Goal: Task Accomplishment & Management: Manage account settings

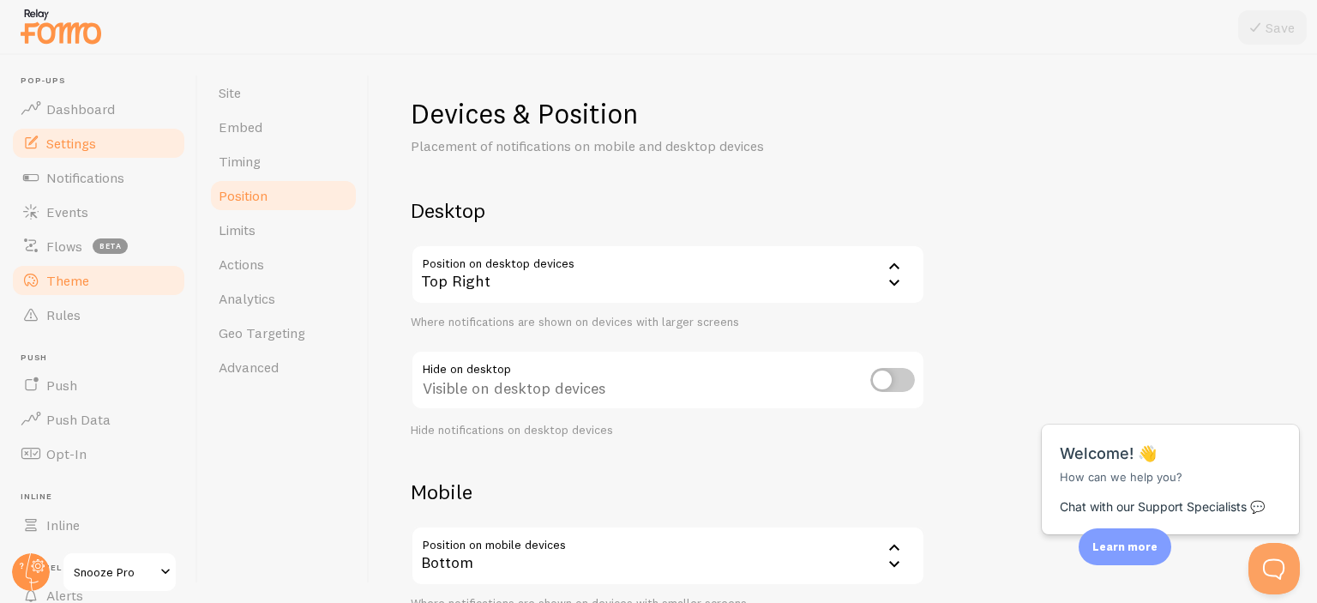
click at [75, 280] on span "Theme" at bounding box center [67, 280] width 43 height 17
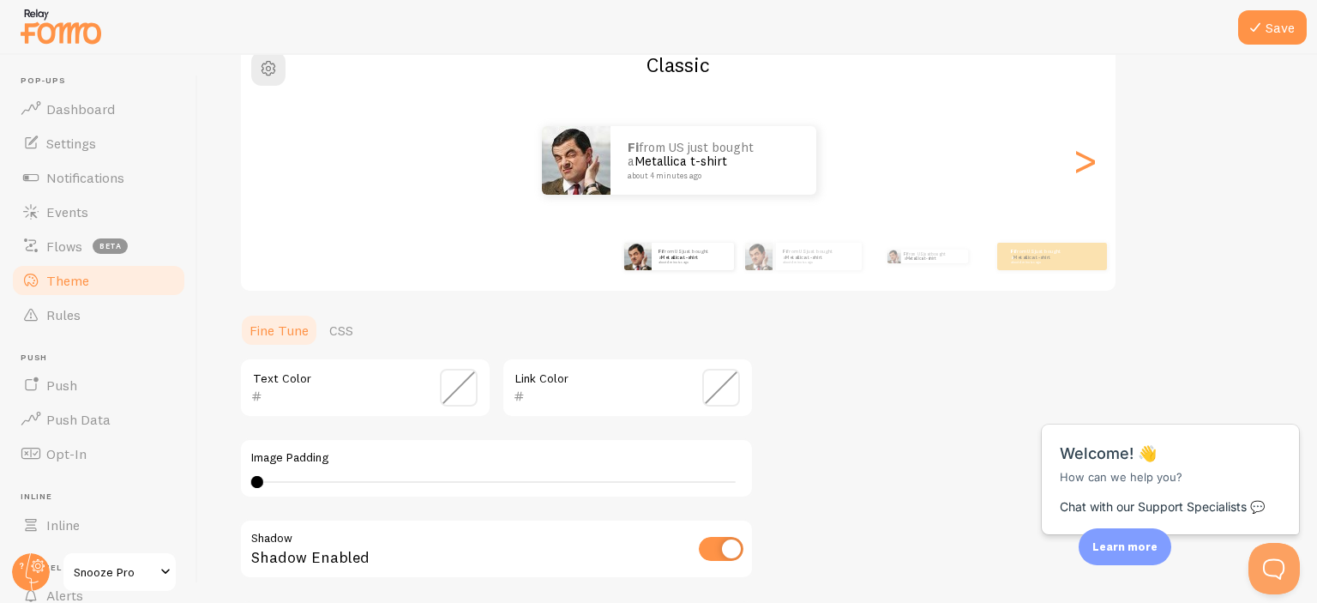
scroll to position [158, 0]
click at [719, 382] on span at bounding box center [721, 388] width 38 height 38
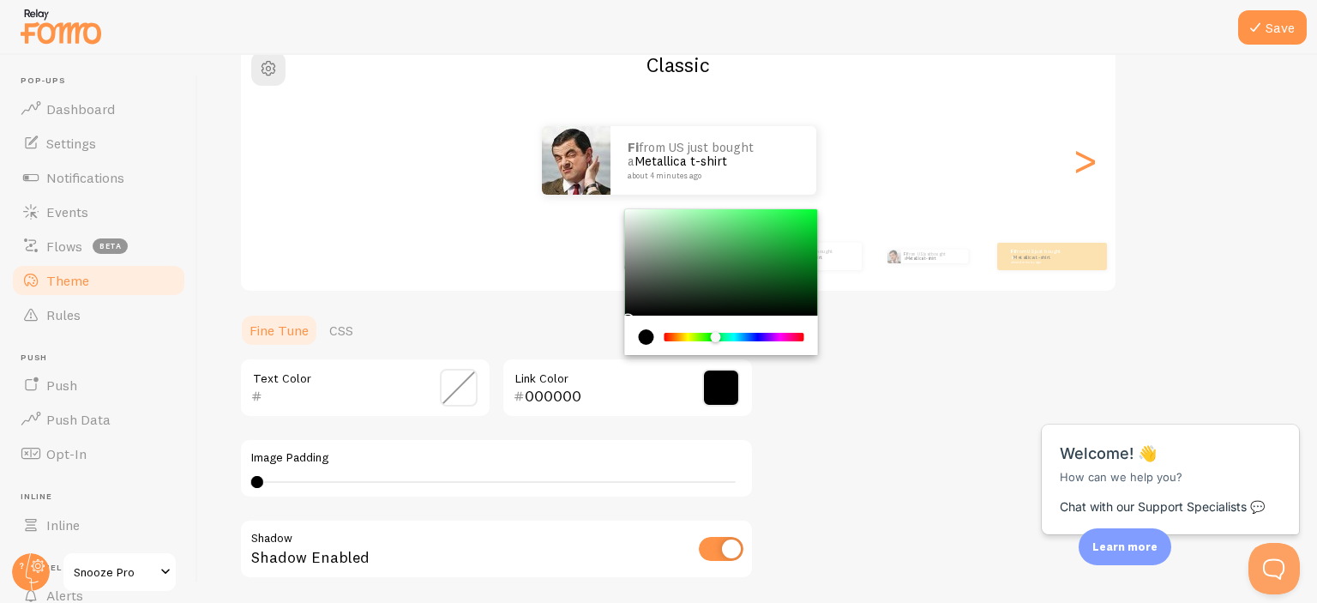
drag, startPoint x: 701, startPoint y: 335, endPoint x: 749, endPoint y: 308, distance: 55.3
click at [716, 336] on div "Chrome color picker" at bounding box center [734, 337] width 136 height 9
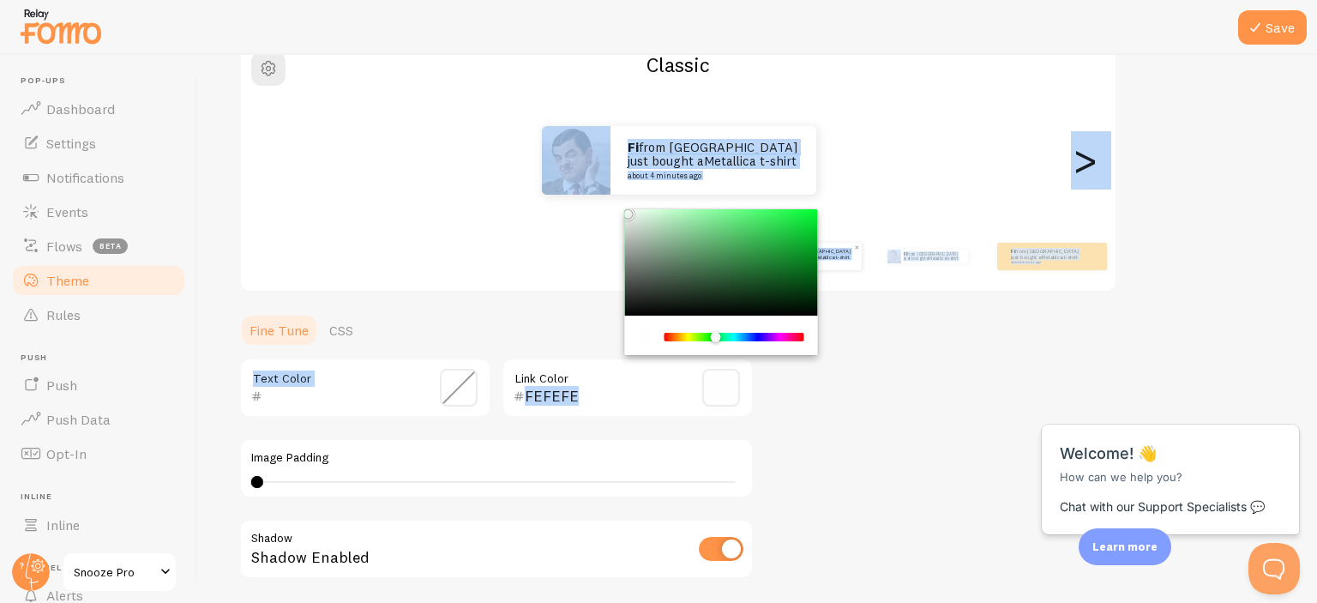
drag, startPoint x: 822, startPoint y: 266, endPoint x: 602, endPoint y: 208, distance: 227.7
click at [602, 208] on div "Theme Choose a theme for your notifications Classic fi from France just bought …" at bounding box center [757, 345] width 1037 height 814
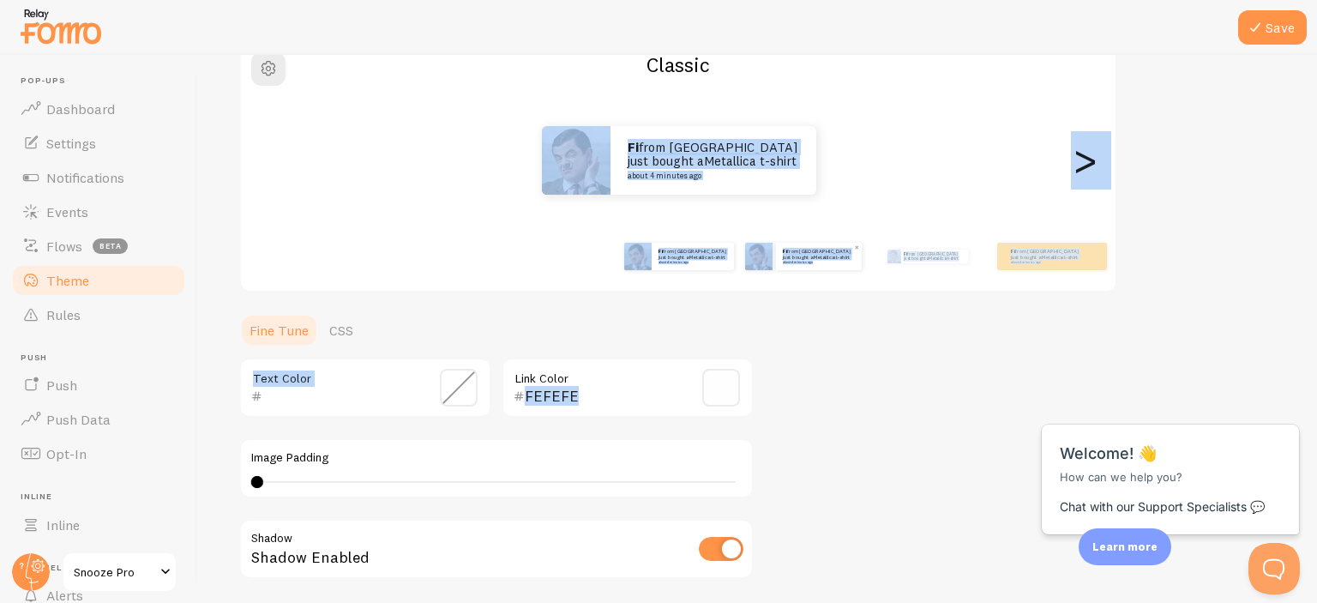
click at [829, 408] on div "Theme Choose a theme for your notifications Classic fi from France just bought …" at bounding box center [757, 345] width 1037 height 814
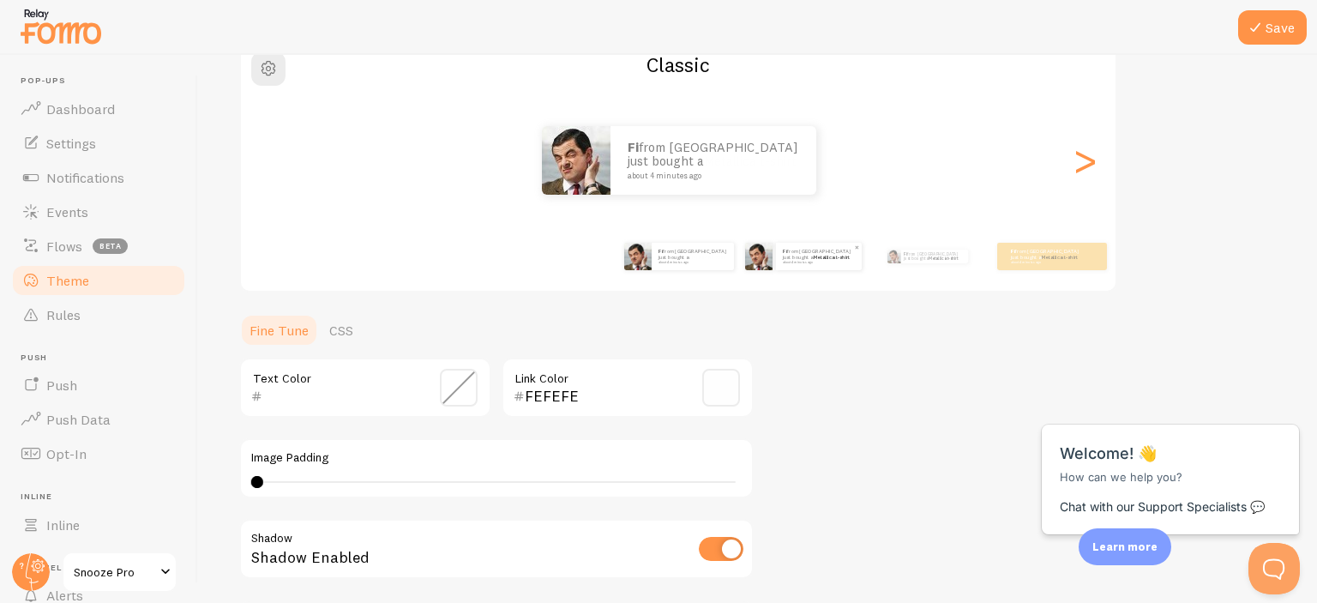
click at [466, 387] on span at bounding box center [459, 388] width 38 height 38
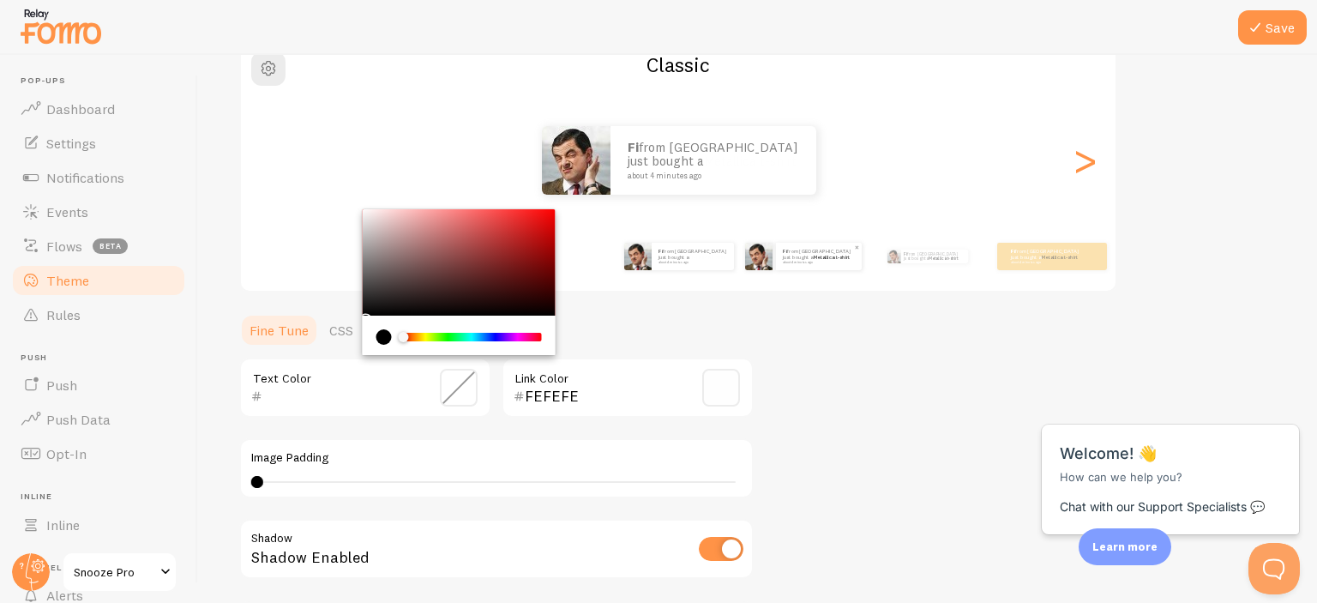
drag, startPoint x: 677, startPoint y: 383, endPoint x: 692, endPoint y: 380, distance: 15.8
click at [677, 382] on div "FEFEFE Link Color" at bounding box center [628, 388] width 252 height 60
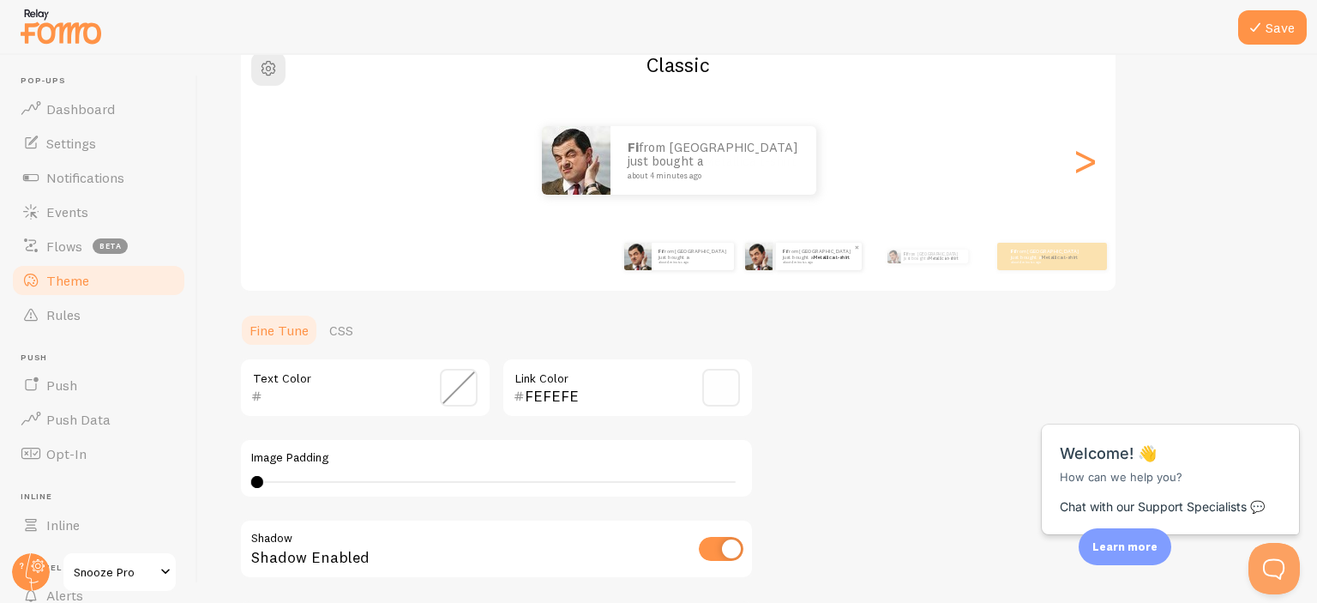
click at [703, 380] on span at bounding box center [721, 388] width 38 height 38
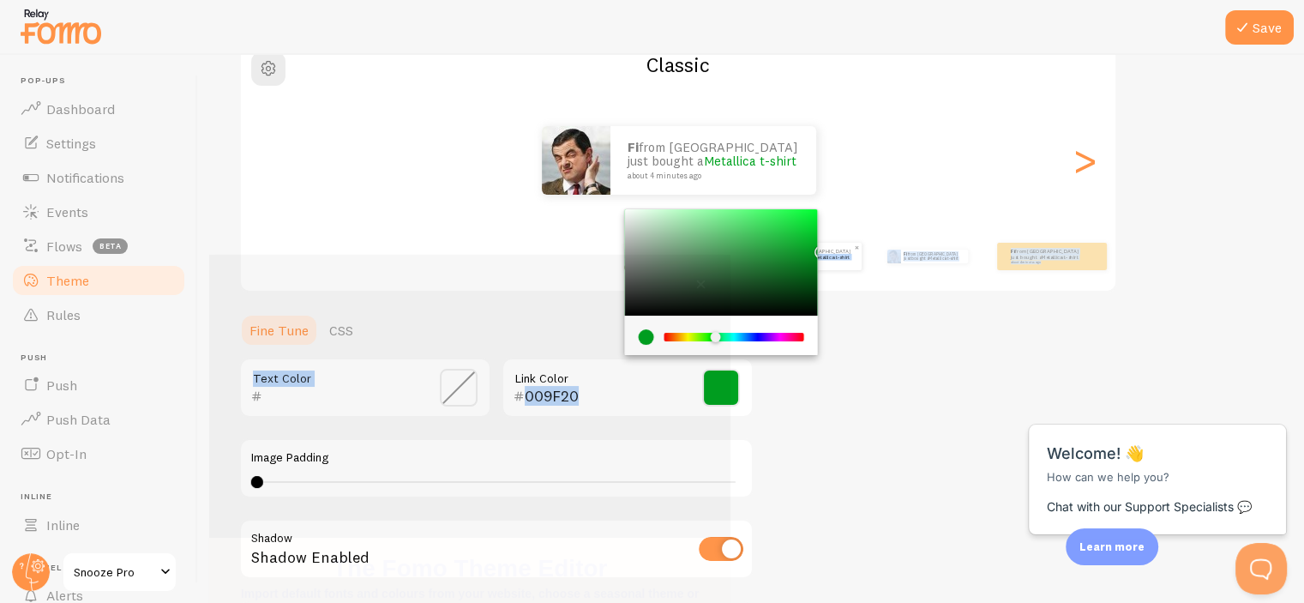
drag, startPoint x: 802, startPoint y: 222, endPoint x: 837, endPoint y: 248, distance: 43.6
click at [837, 248] on div "Theme Choose a theme for your notifications Classic fi from France just bought …" at bounding box center [751, 345] width 1024 height 814
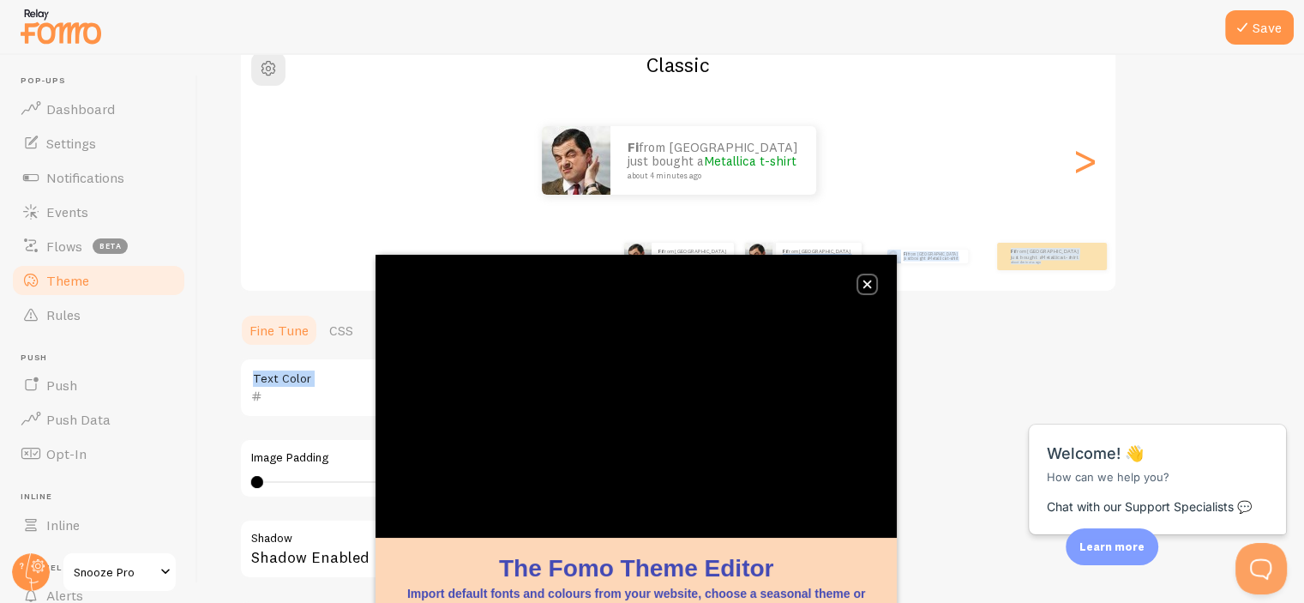
drag, startPoint x: 862, startPoint y: 285, endPoint x: 852, endPoint y: 274, distance: 14.6
click at [861, 285] on button "close," at bounding box center [867, 284] width 18 height 18
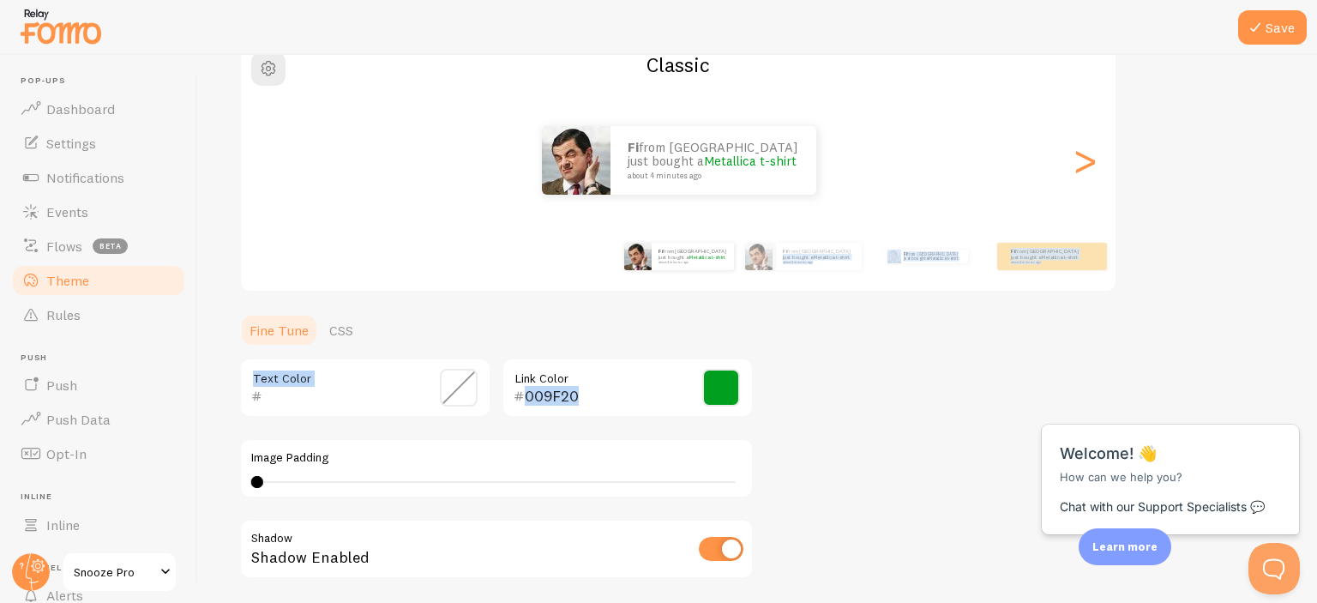
drag, startPoint x: 734, startPoint y: 386, endPoint x: 720, endPoint y: 376, distance: 16.6
click at [731, 385] on span at bounding box center [721, 388] width 38 height 38
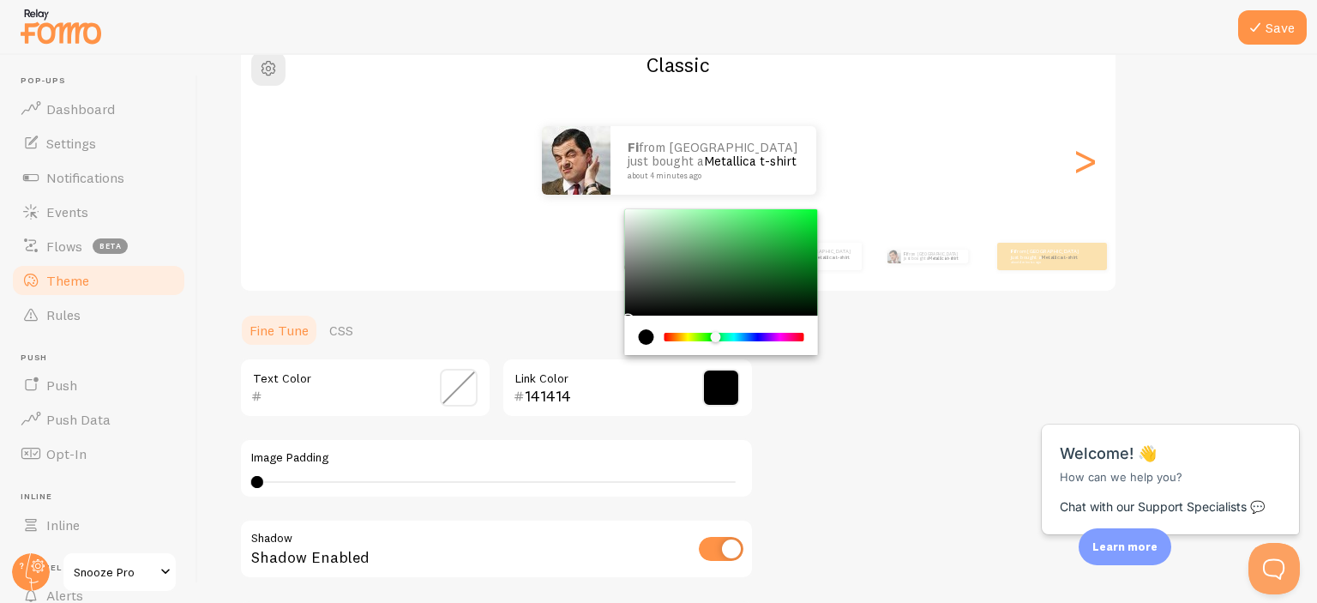
type input "000000"
drag, startPoint x: 647, startPoint y: 266, endPoint x: 518, endPoint y: 354, distance: 156.0
click at [608, 333] on section "Fine Tune CSS Text Color 000000 Link Color Image Padding 0 0 - undefined Shadow…" at bounding box center [496, 532] width 514 height 439
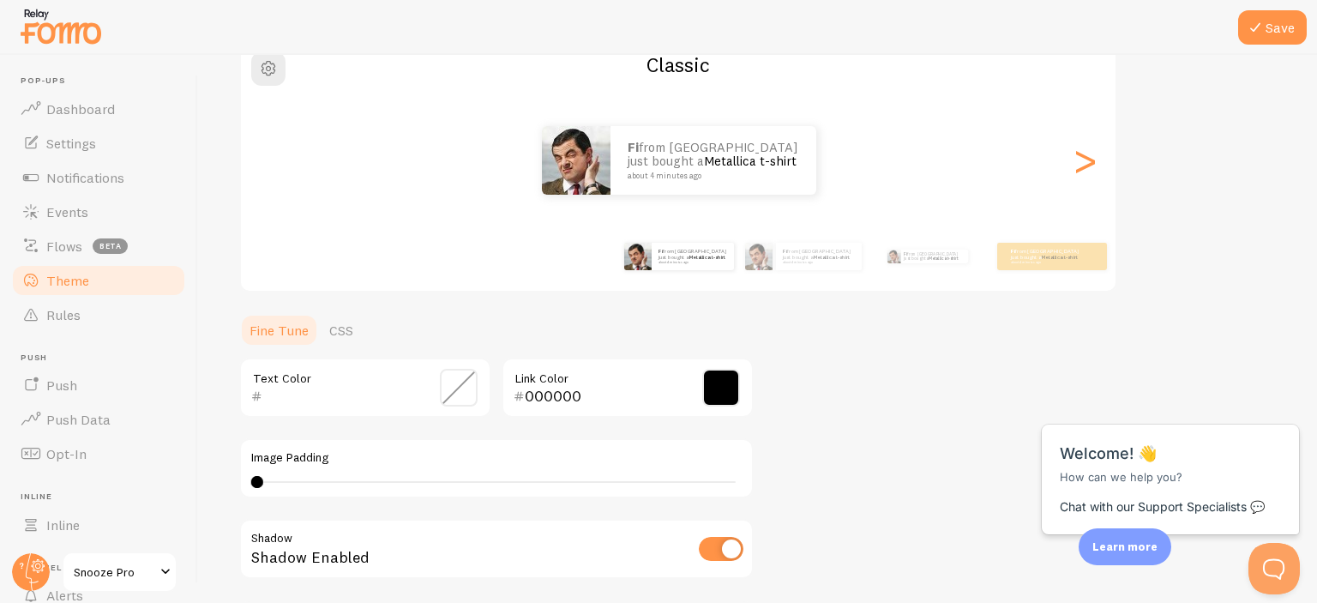
click at [458, 387] on span at bounding box center [459, 388] width 38 height 38
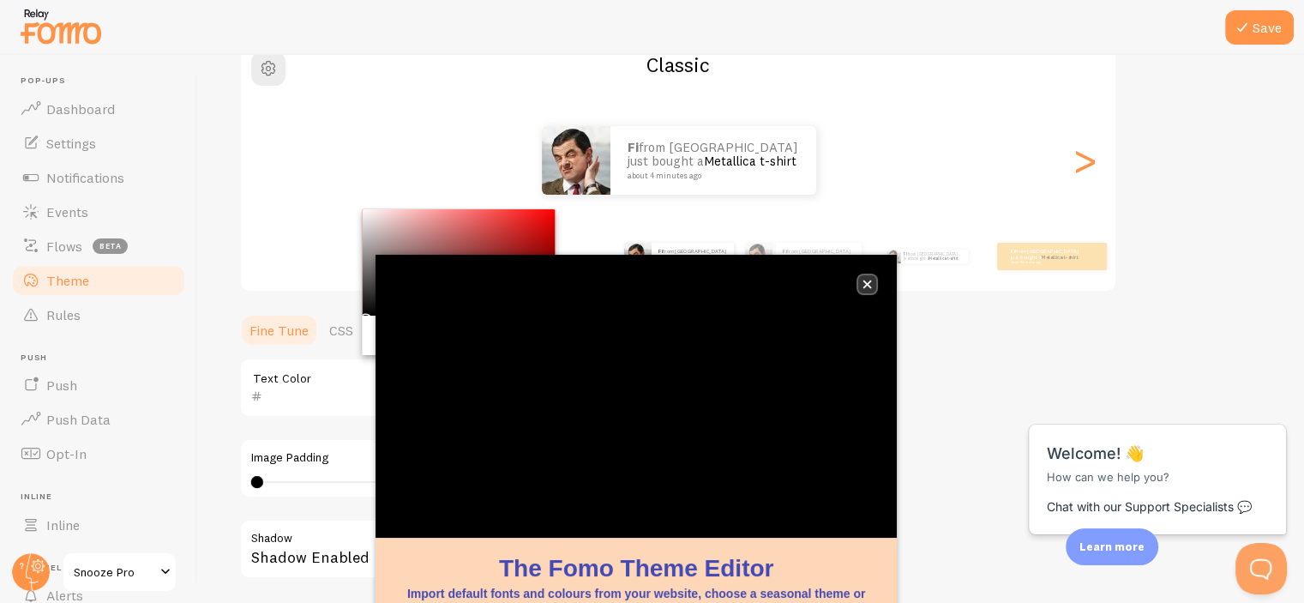
click at [865, 280] on icon "close," at bounding box center [867, 284] width 9 height 9
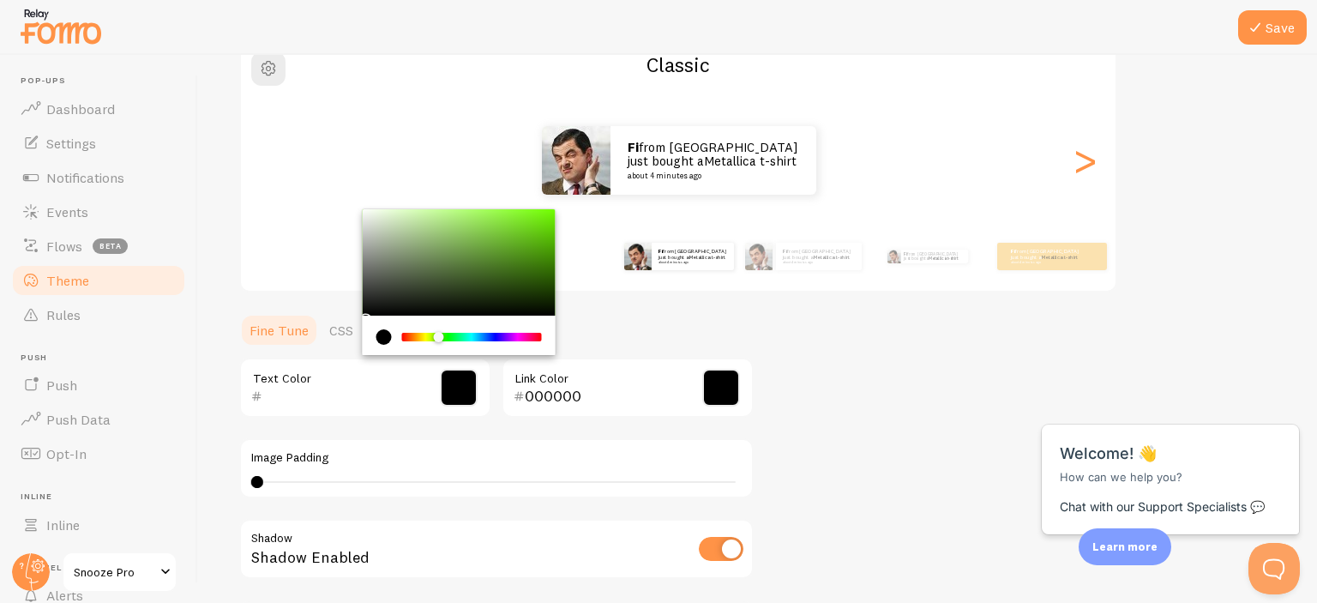
click at [439, 337] on div "Chrome color picker" at bounding box center [472, 337] width 136 height 9
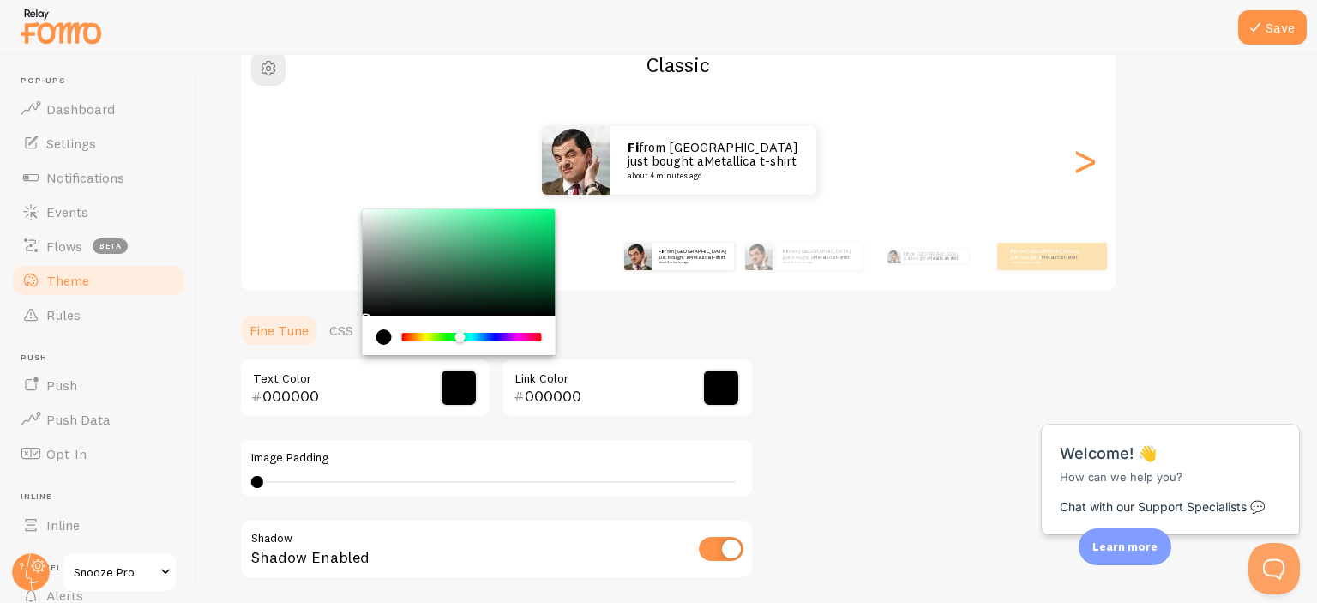
click at [460, 334] on div "Chrome color picker" at bounding box center [472, 337] width 136 height 9
click at [456, 333] on div "Chrome color picker" at bounding box center [456, 337] width 10 height 10
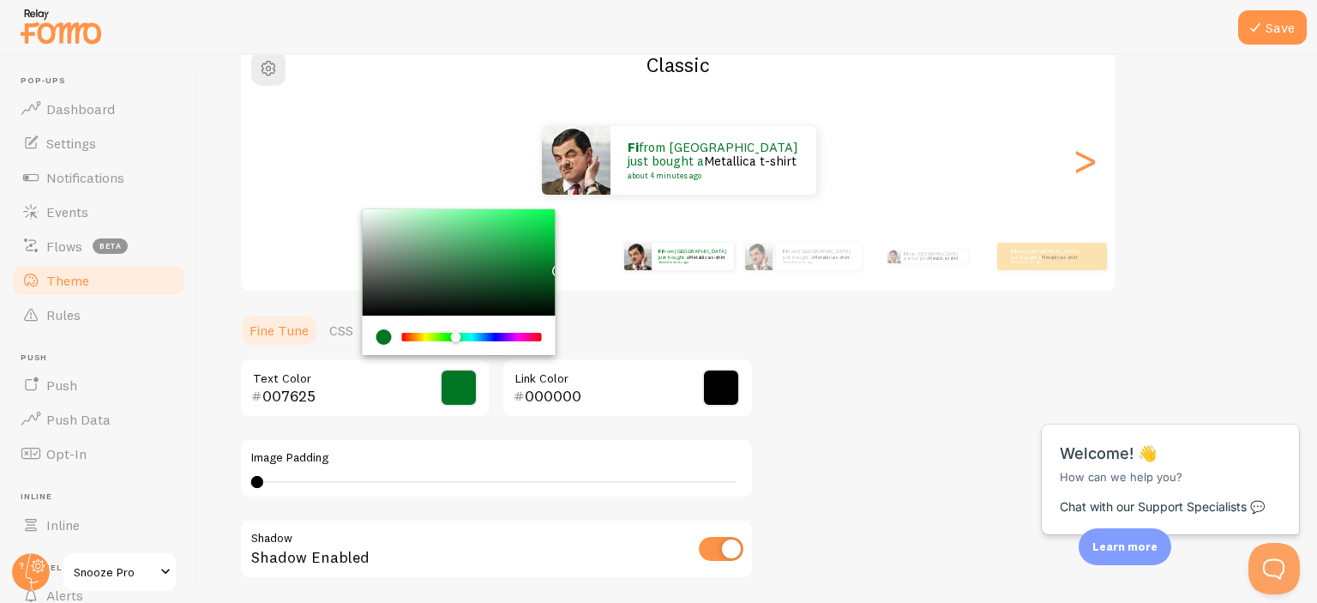
type input "007A26"
click at [564, 263] on div "Theme Choose a theme for your notifications Classic fi from France just bought …" at bounding box center [757, 345] width 1037 height 814
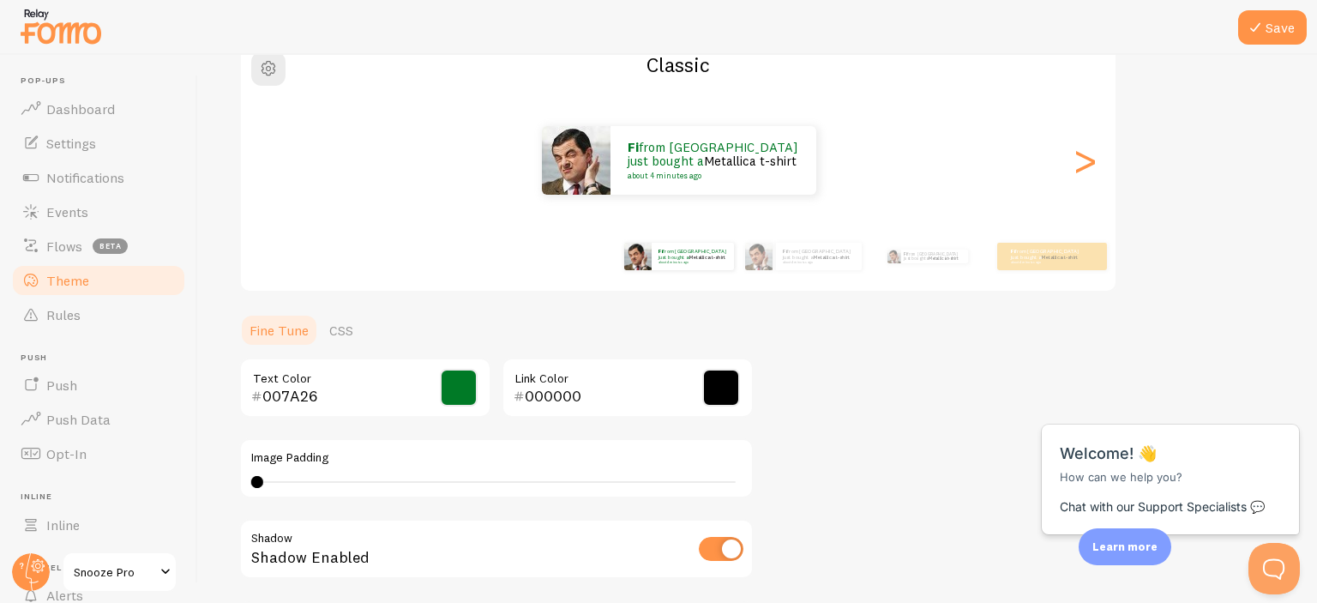
click at [826, 388] on div "Theme Choose a theme for your notifications Classic fi from France just bought …" at bounding box center [757, 345] width 1037 height 814
drag, startPoint x: 377, startPoint y: 480, endPoint x: 253, endPoint y: 478, distance: 124.4
click at [379, 480] on div "0 0 - undefined" at bounding box center [496, 482] width 490 height 14
click at [260, 483] on div "10" at bounding box center [496, 482] width 490 height 14
type input "0"
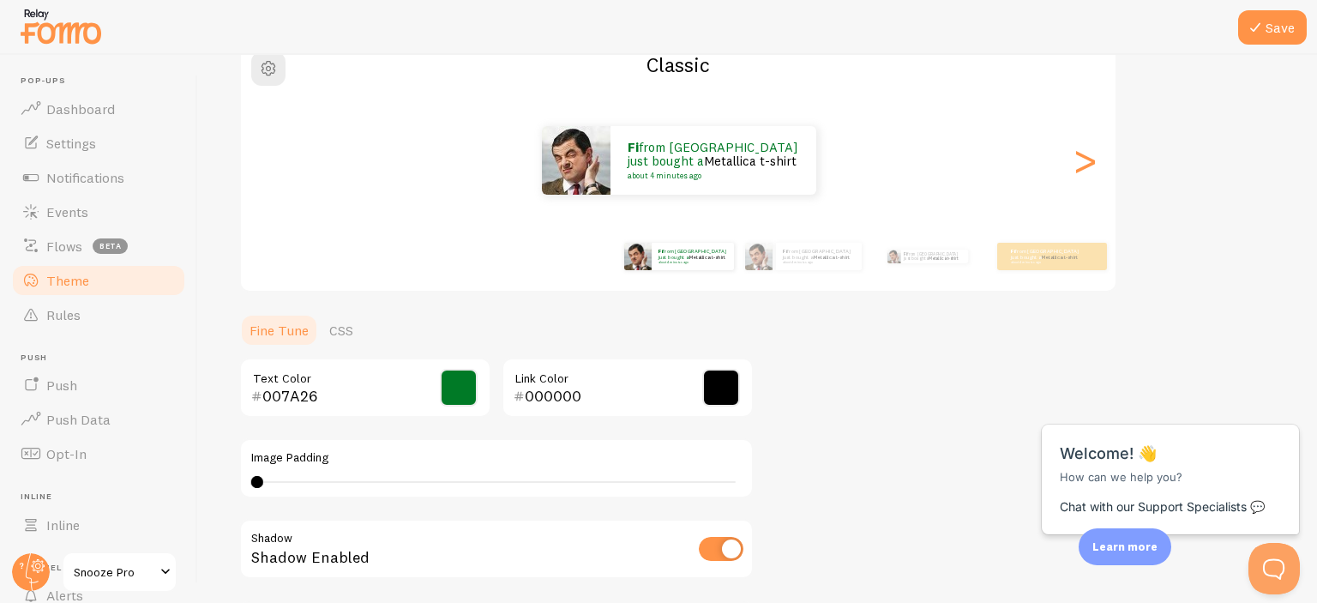
click at [734, 550] on input "checkbox" at bounding box center [721, 549] width 45 height 24
click at [729, 553] on input "checkbox" at bounding box center [721, 549] width 45 height 24
checkbox input "true"
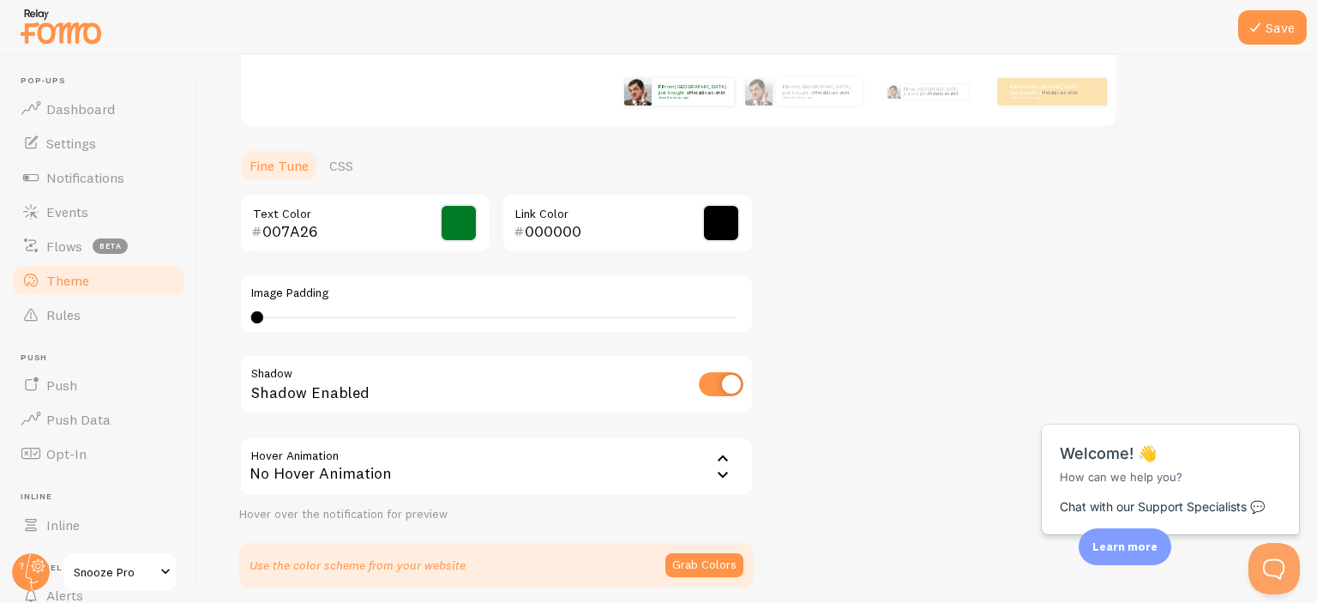
scroll to position [329, 0]
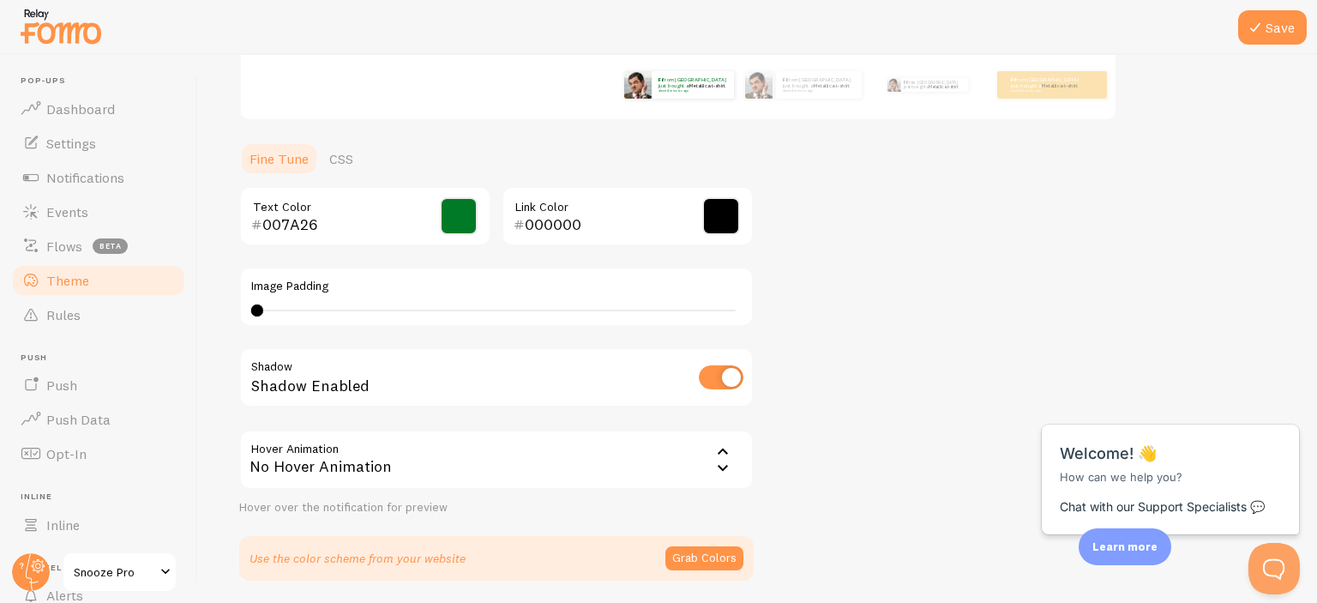
click at [720, 453] on icon at bounding box center [723, 452] width 21 height 21
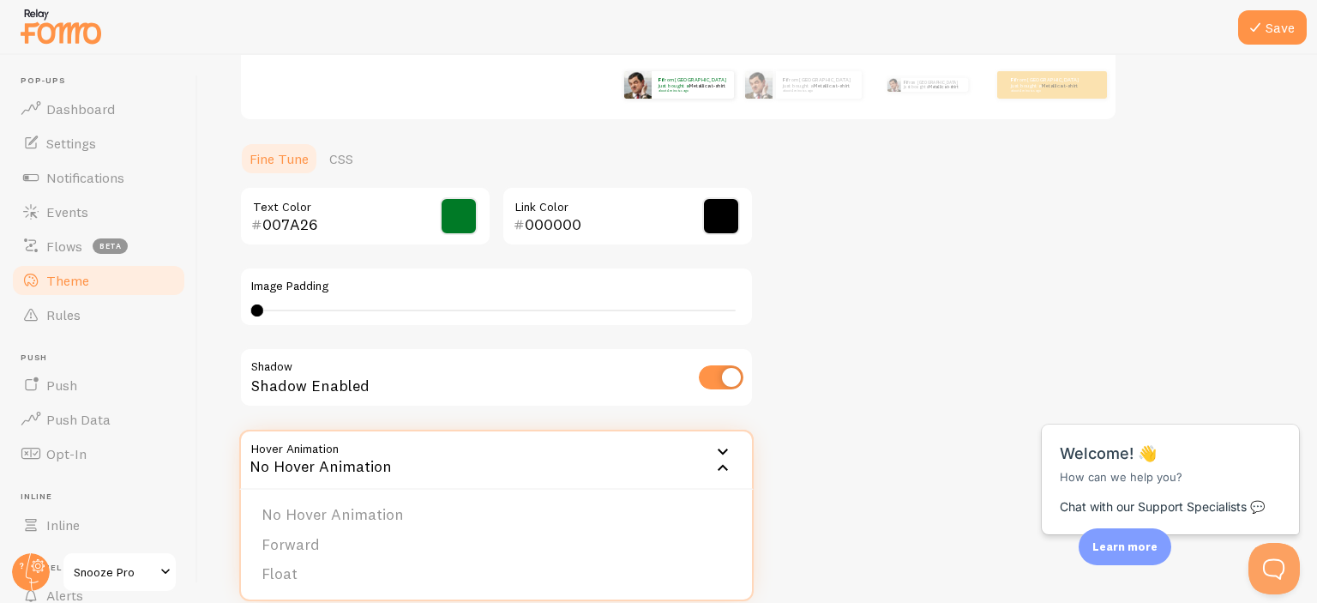
click at [720, 453] on icon at bounding box center [723, 452] width 21 height 21
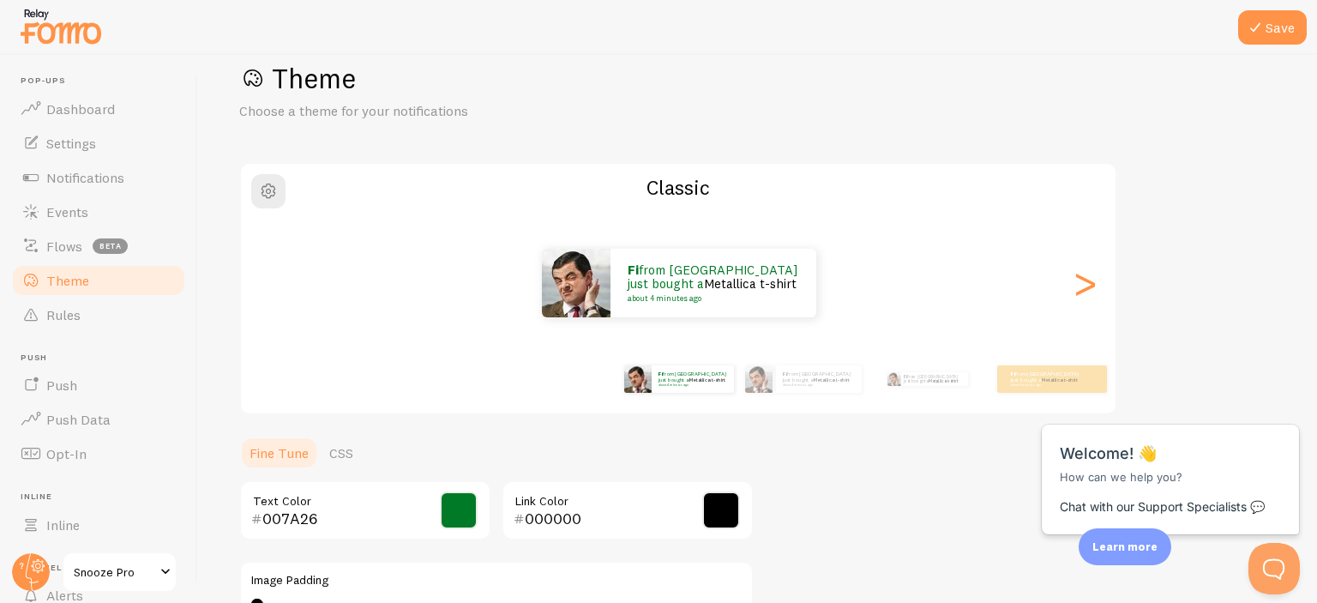
scroll to position [0, 0]
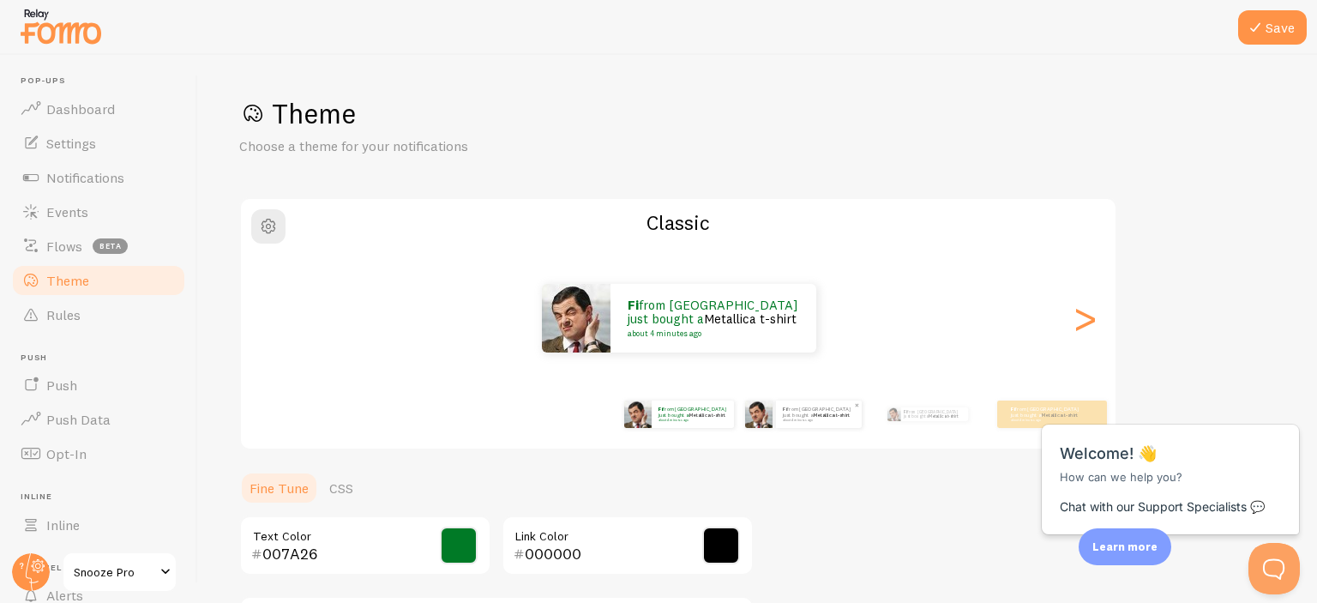
click at [803, 424] on div "fi from France just bought a Metallica t-shirt about 4 minutes ago" at bounding box center [819, 413] width 86 height 27
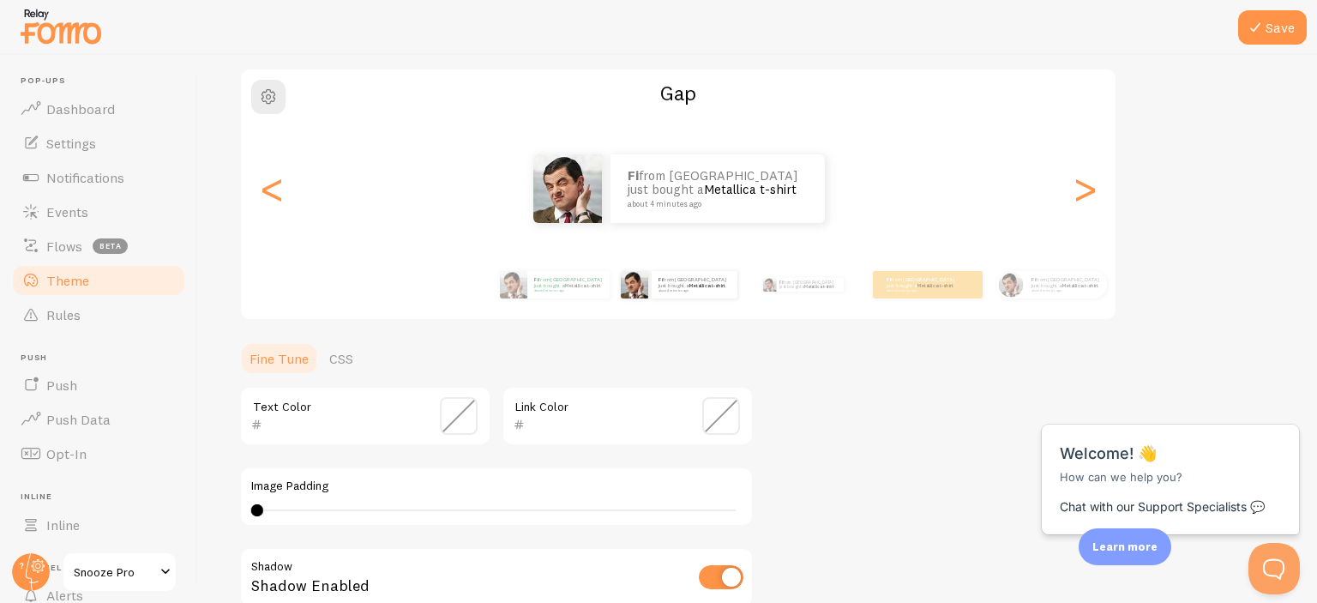
scroll to position [171, 0]
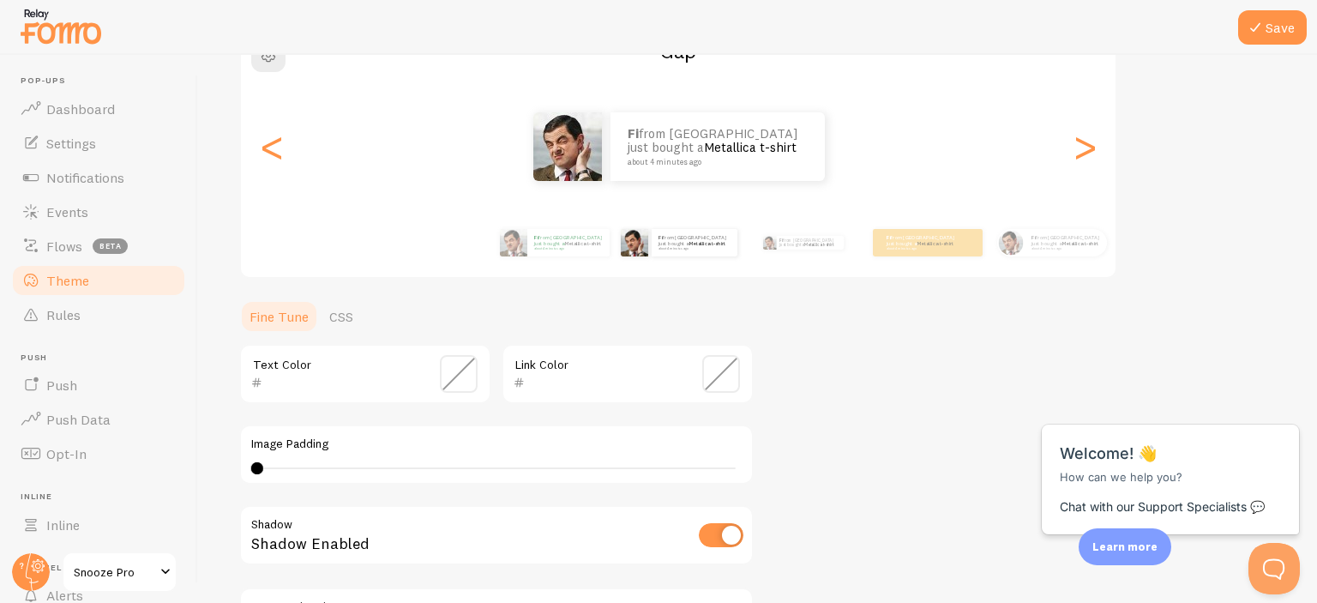
click at [466, 380] on span at bounding box center [459, 374] width 38 height 38
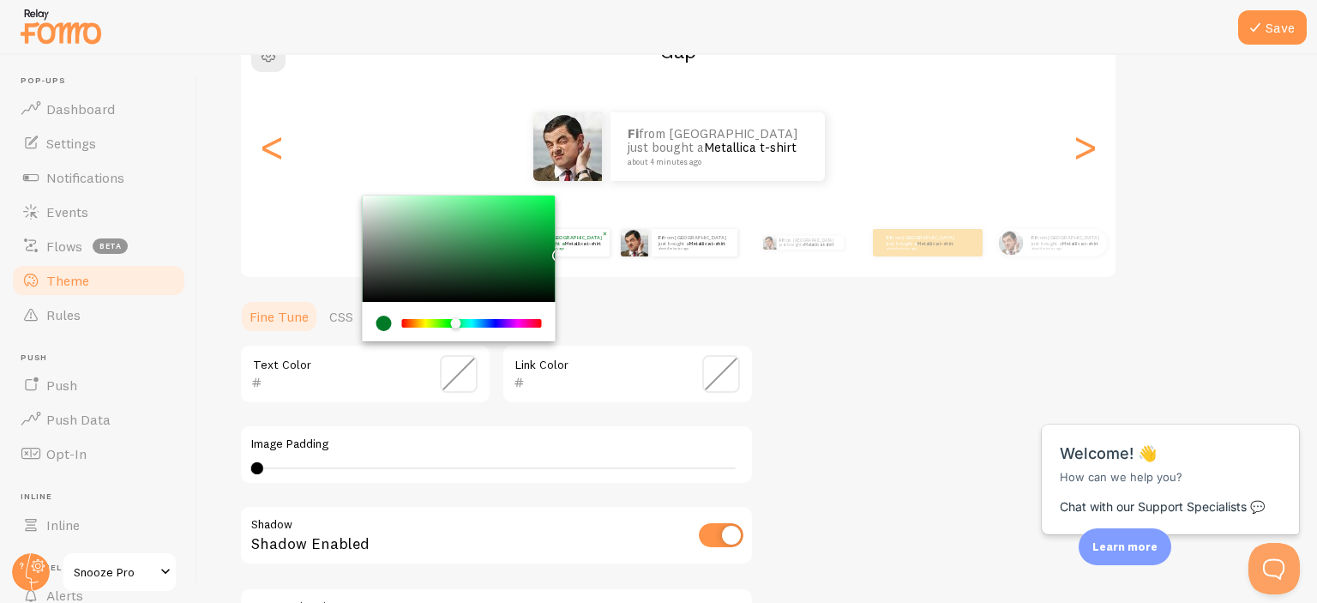
click at [584, 240] on p "fi from France just bought a Metallica t-shirt about 4 minutes ago" at bounding box center [568, 242] width 69 height 15
type input "007A26"
type input "000000"
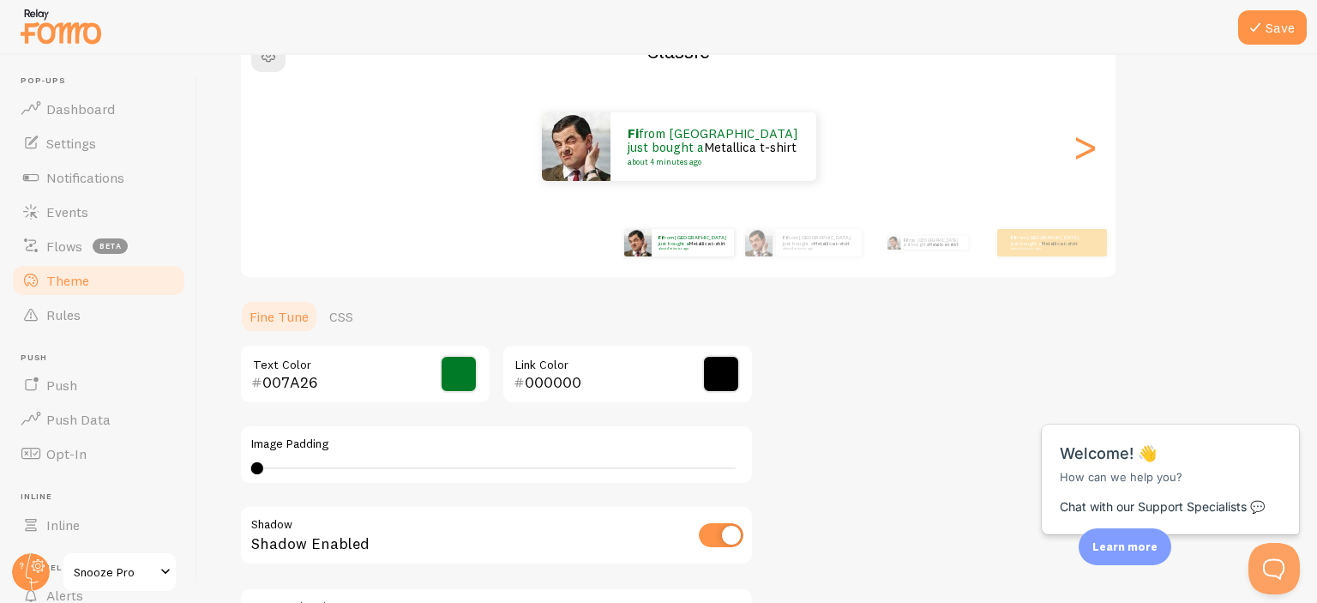
click at [458, 384] on span at bounding box center [459, 374] width 38 height 38
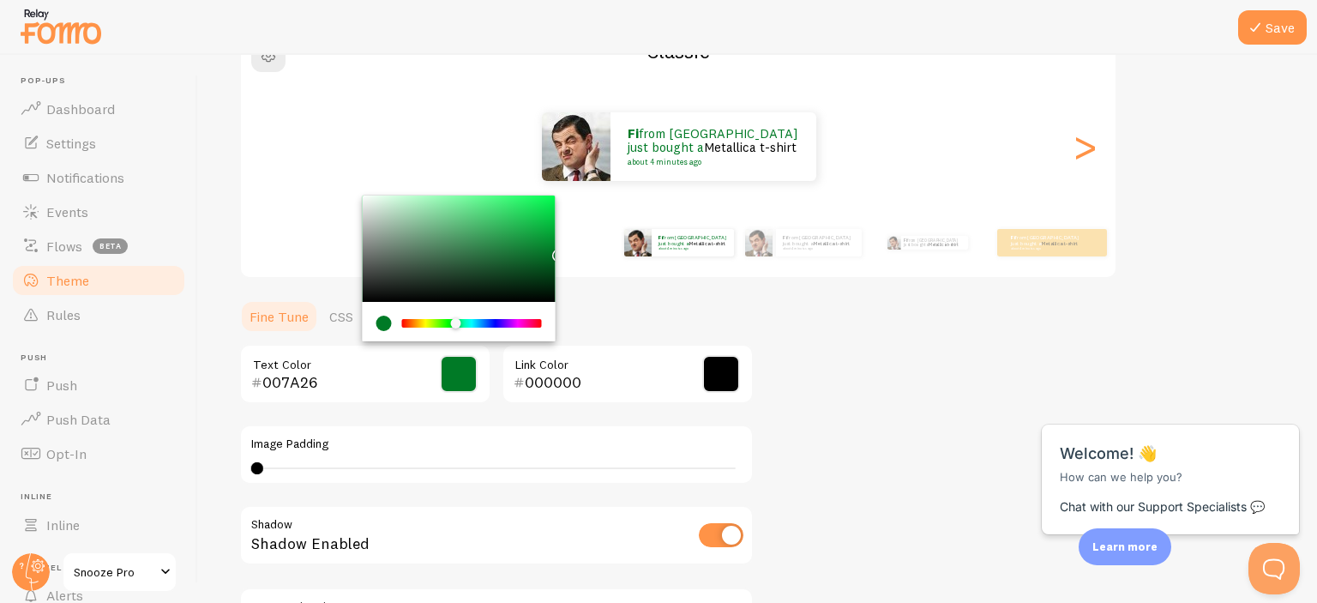
click at [322, 378] on input "007A26" at bounding box center [340, 382] width 157 height 21
drag, startPoint x: 321, startPoint y: 378, endPoint x: 287, endPoint y: 390, distance: 35.5
click at [287, 390] on input "007A26" at bounding box center [340, 382] width 157 height 21
drag, startPoint x: 915, startPoint y: 354, endPoint x: 773, endPoint y: 270, distance: 164.5
click at [912, 351] on div "Theme Choose a theme for your notifications Classic fi from France just bought …" at bounding box center [757, 332] width 1037 height 814
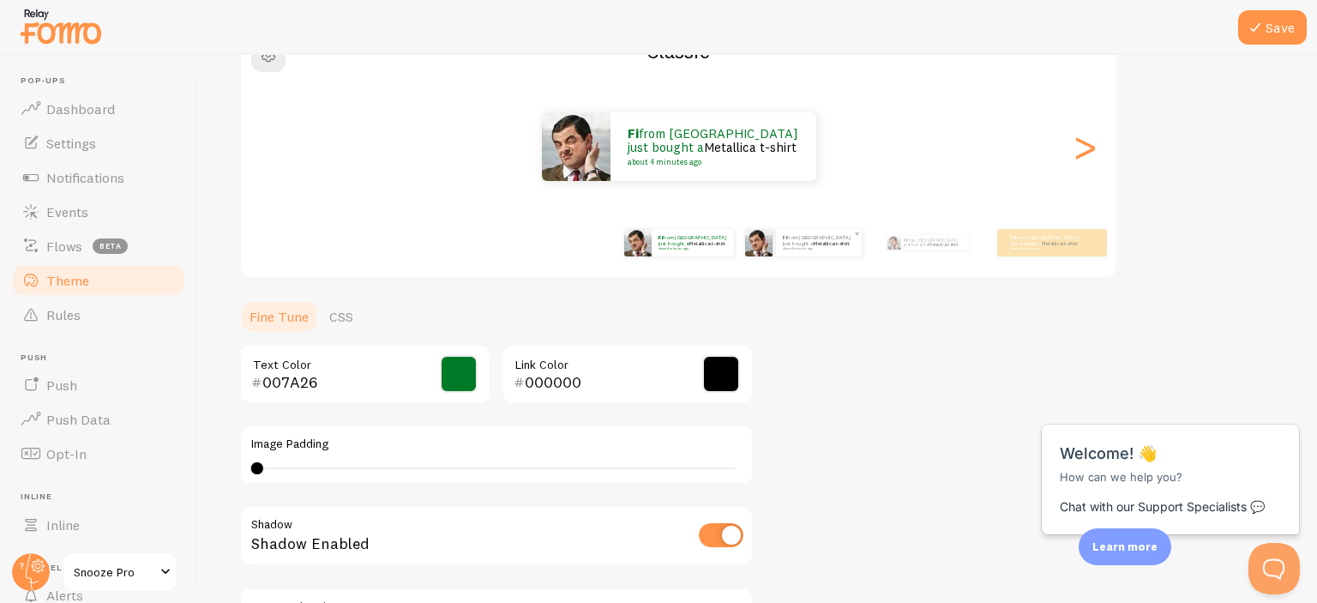
click at [797, 251] on div "fi from France just bought a Metallica t-shirt about 4 minutes ago" at bounding box center [819, 242] width 86 height 27
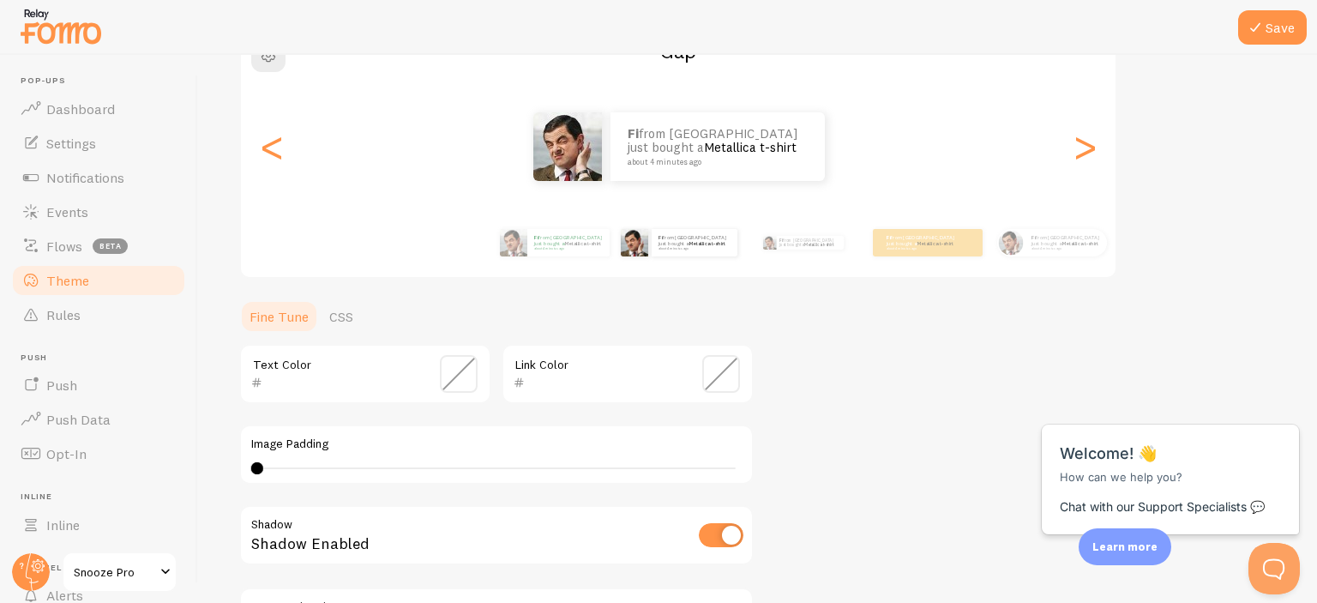
click at [456, 380] on span at bounding box center [459, 374] width 38 height 38
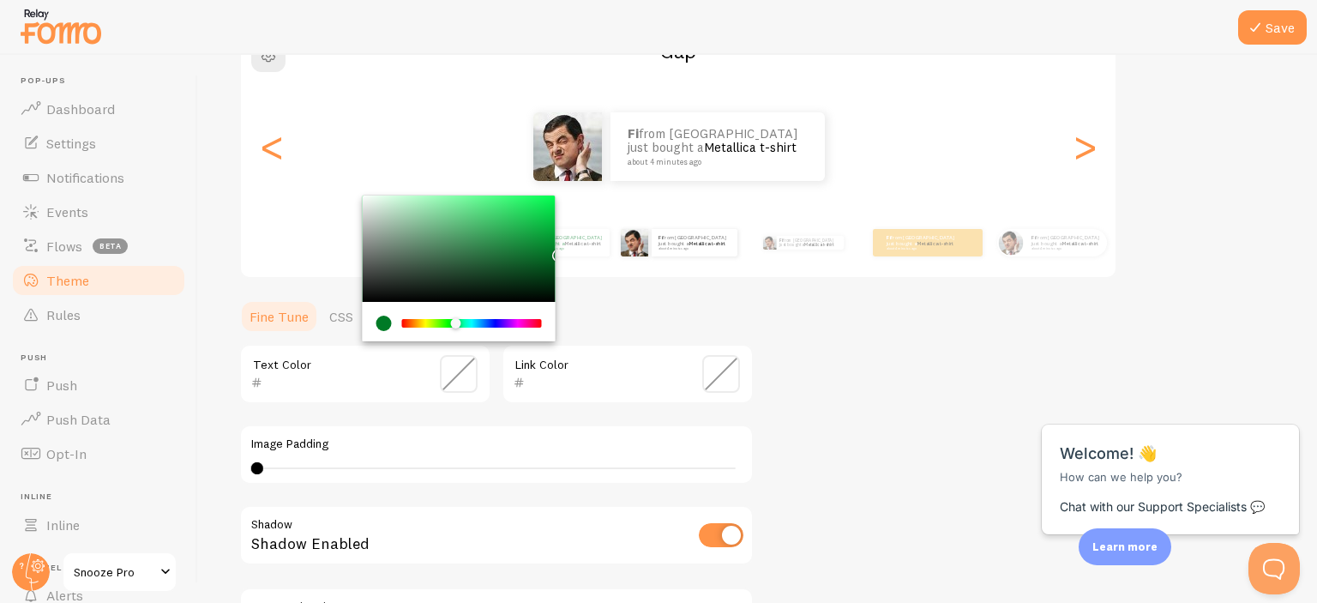
click at [284, 376] on input "text" at bounding box center [340, 382] width 157 height 21
paste input "007A26"
type input "007A26"
click at [813, 366] on div "Theme Choose a theme for your notifications Gap fi from France just bought a Me…" at bounding box center [757, 332] width 1037 height 814
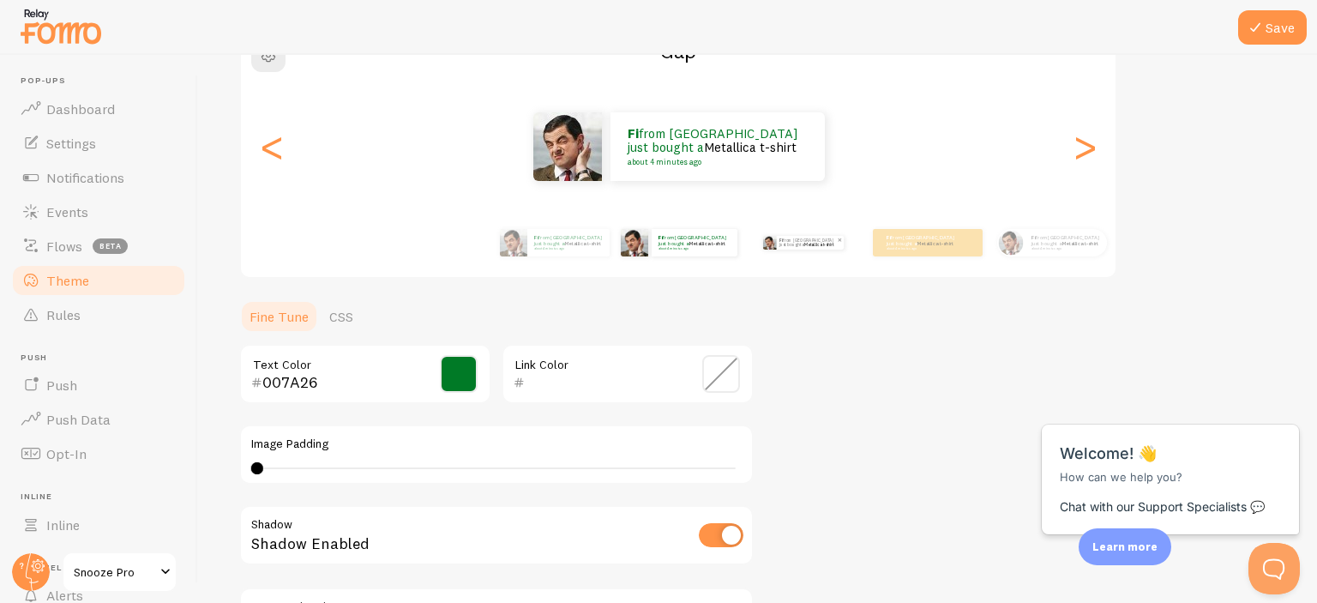
click at [773, 247] on img at bounding box center [769, 243] width 14 height 14
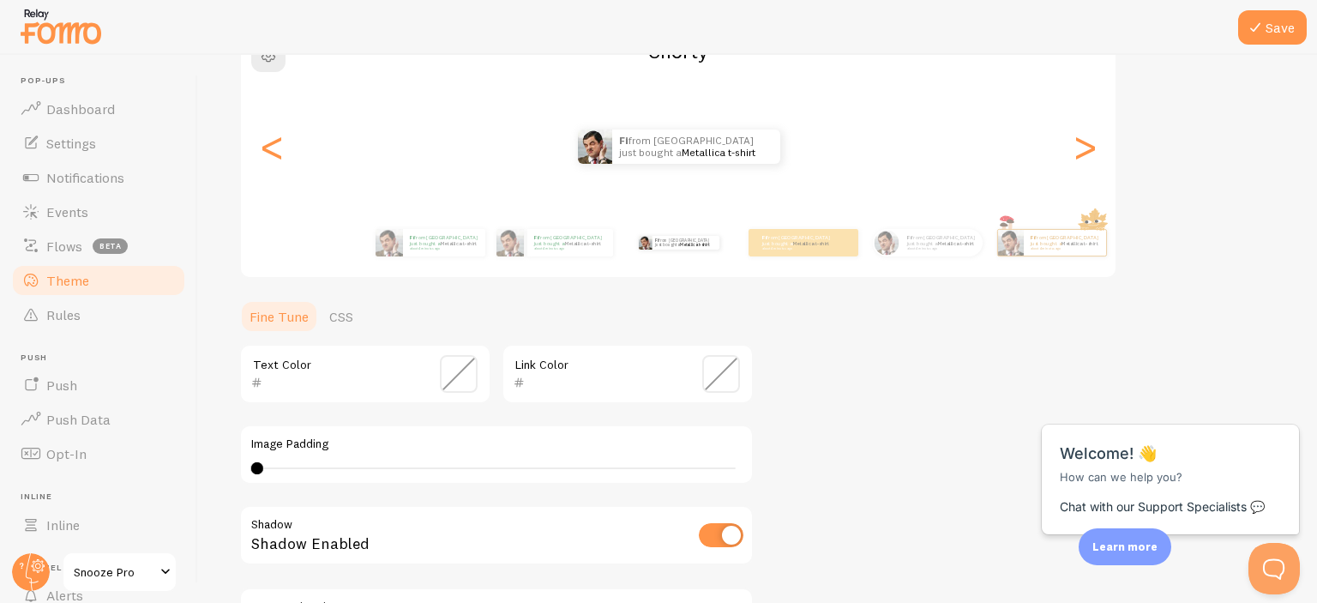
click at [333, 376] on input "text" at bounding box center [340, 382] width 157 height 21
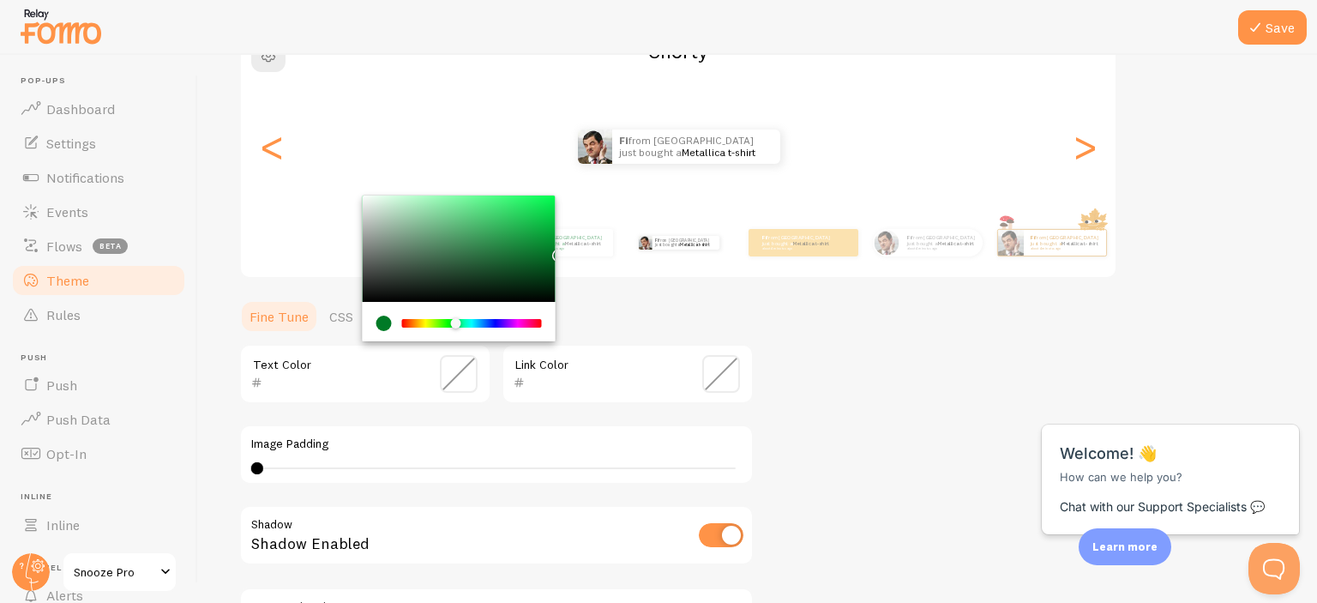
paste input "007A26"
type input "007A26"
click at [562, 380] on input "text" at bounding box center [603, 382] width 157 height 21
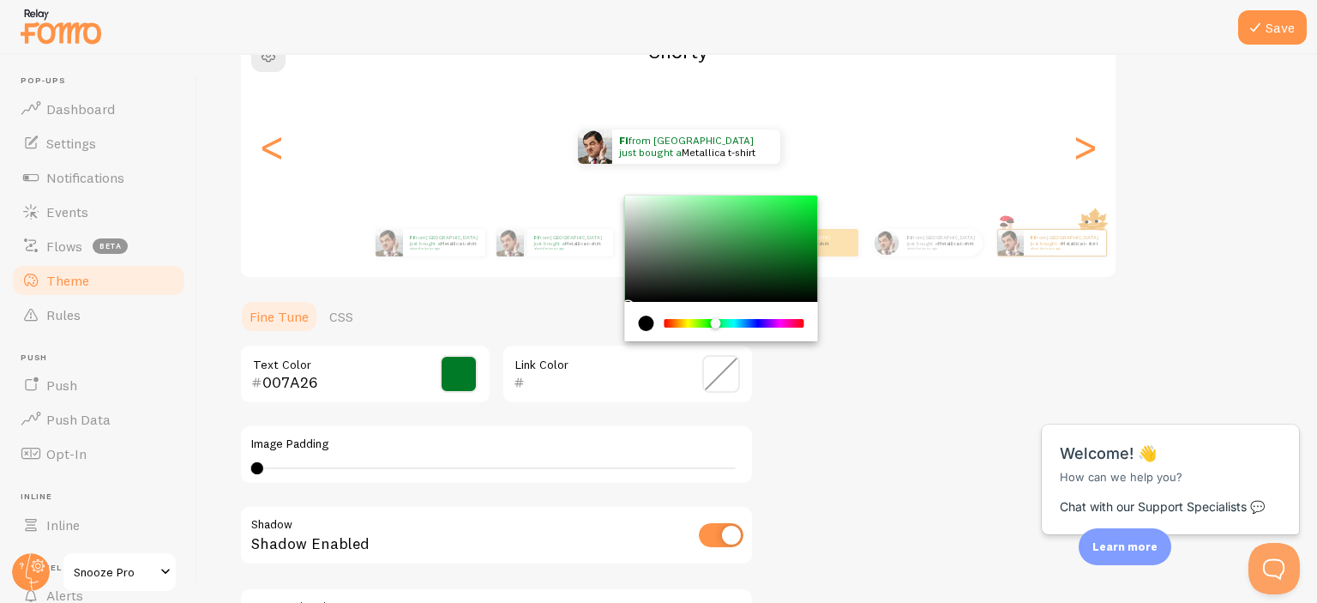
click at [719, 377] on span at bounding box center [721, 374] width 38 height 38
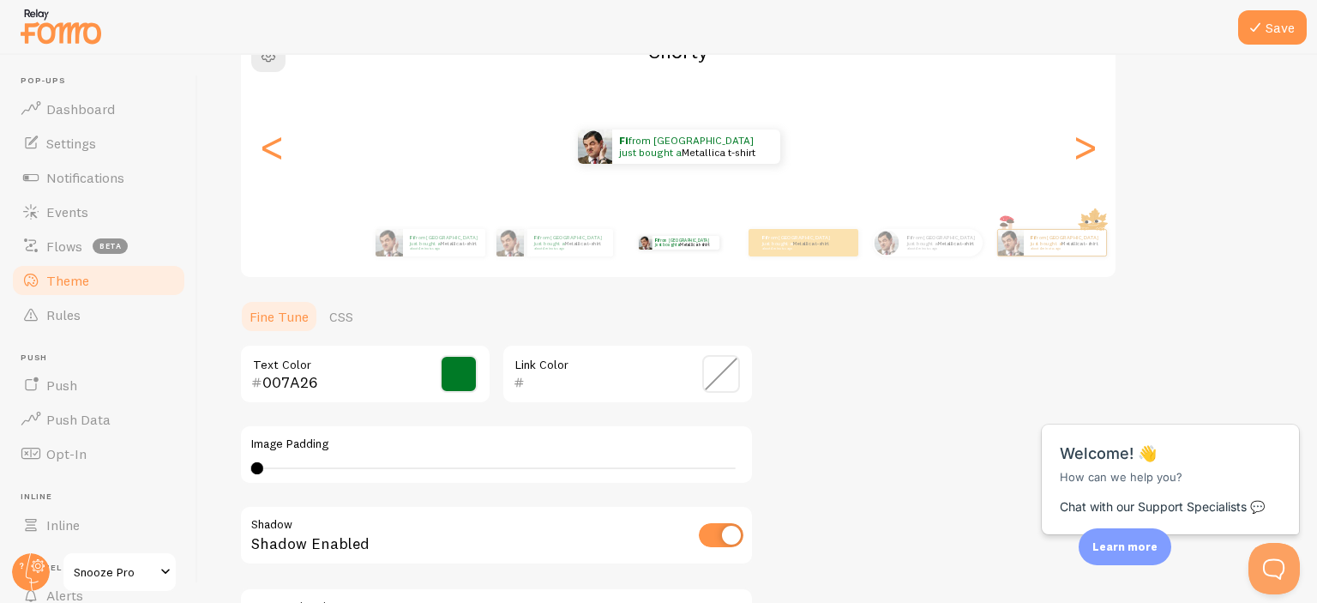
click at [717, 367] on span at bounding box center [721, 374] width 38 height 38
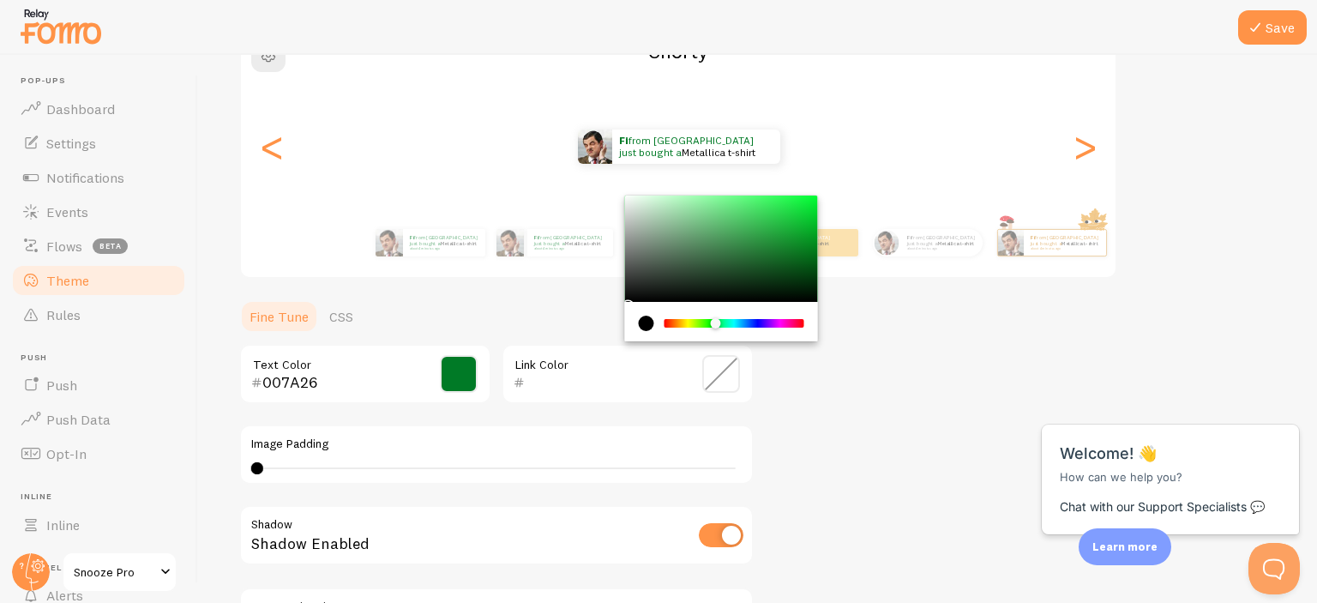
type input "000000"
drag, startPoint x: 631, startPoint y: 303, endPoint x: 645, endPoint y: 316, distance: 19.4
click at [617, 314] on section "Fine Tune CSS 007A26 Text Color 000000 Link Color Image Padding 0 0 - undefined…" at bounding box center [496, 518] width 514 height 439
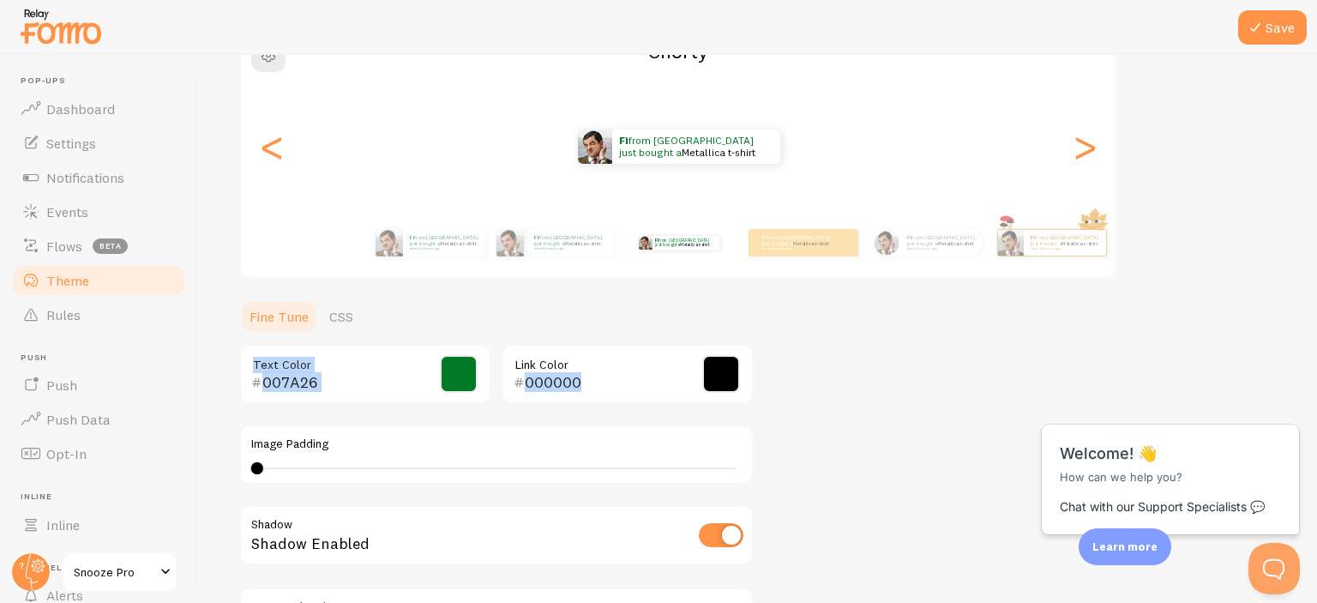
click at [869, 386] on div "Theme Choose a theme for your notifications Shorty fi from France just bought a…" at bounding box center [757, 332] width 1037 height 814
click at [544, 251] on div "fi from France just bought a Metallica t-shirt about 4 minutes ago" at bounding box center [570, 242] width 86 height 27
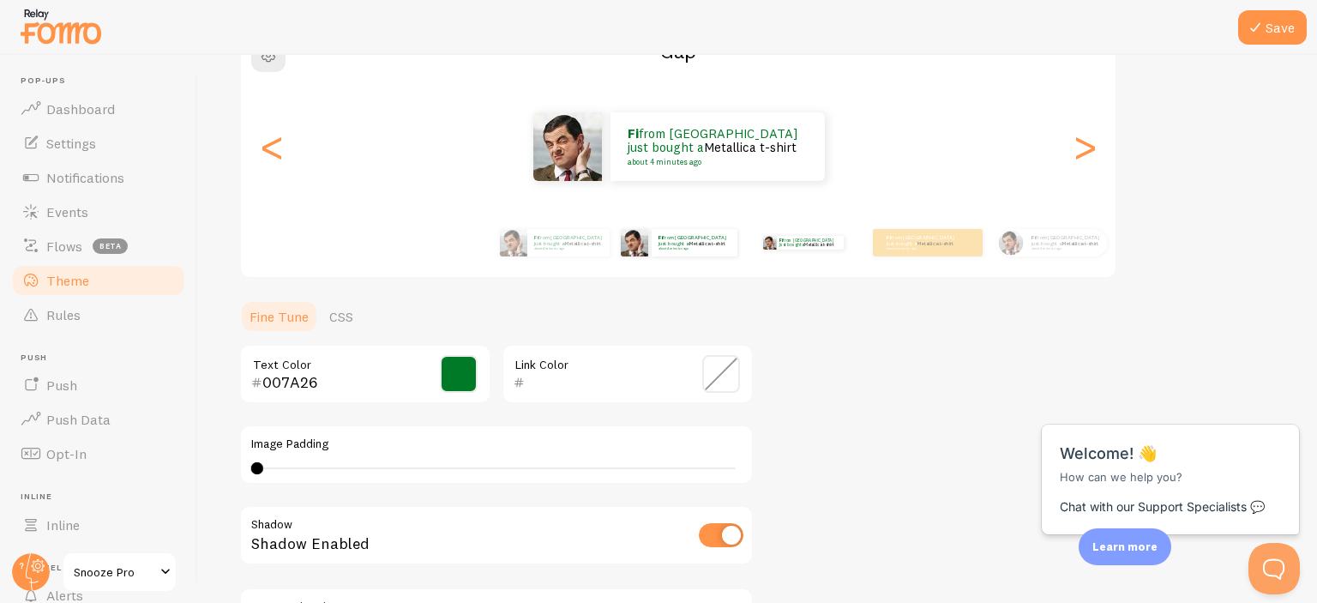
click at [785, 252] on div "fi from France just bought a Metallica t-shirt about 4 minutes ago" at bounding box center [803, 243] width 111 height 48
type input "000000"
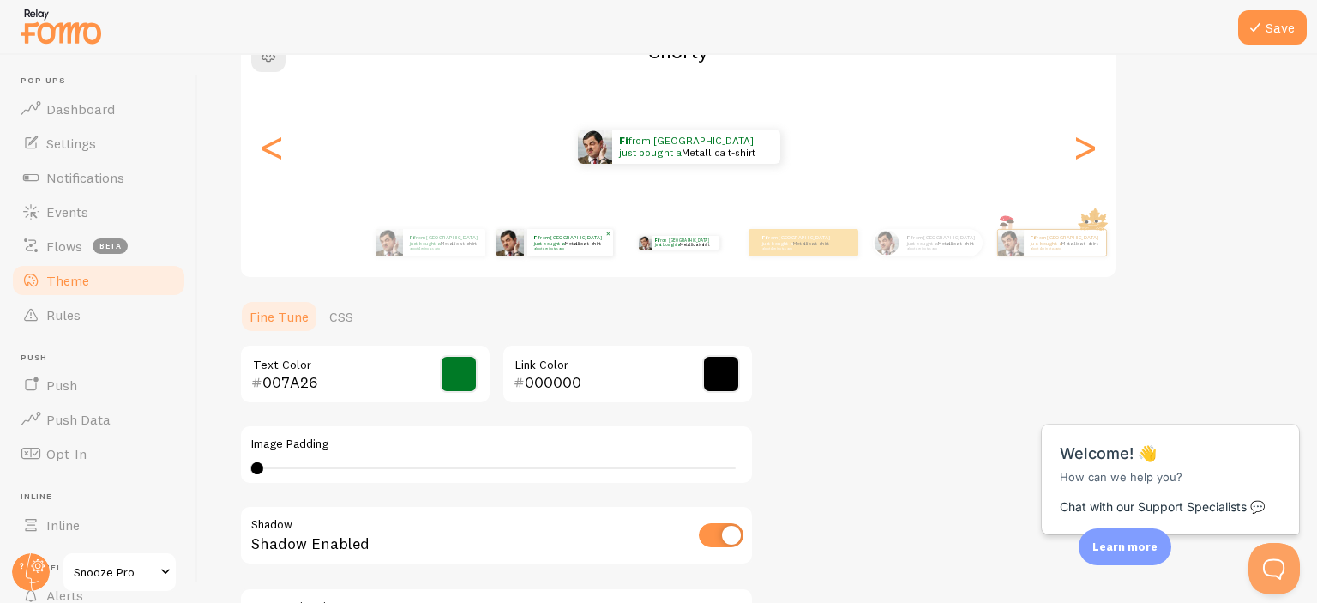
click at [576, 250] on div "fi from France just bought a Metallica t-shirt about 4 minutes ago" at bounding box center [570, 242] width 86 height 27
click at [569, 239] on link "Metallica t-shirt" at bounding box center [582, 242] width 37 height 7
click at [556, 248] on small "about 4 minutes ago" at bounding box center [569, 248] width 70 height 3
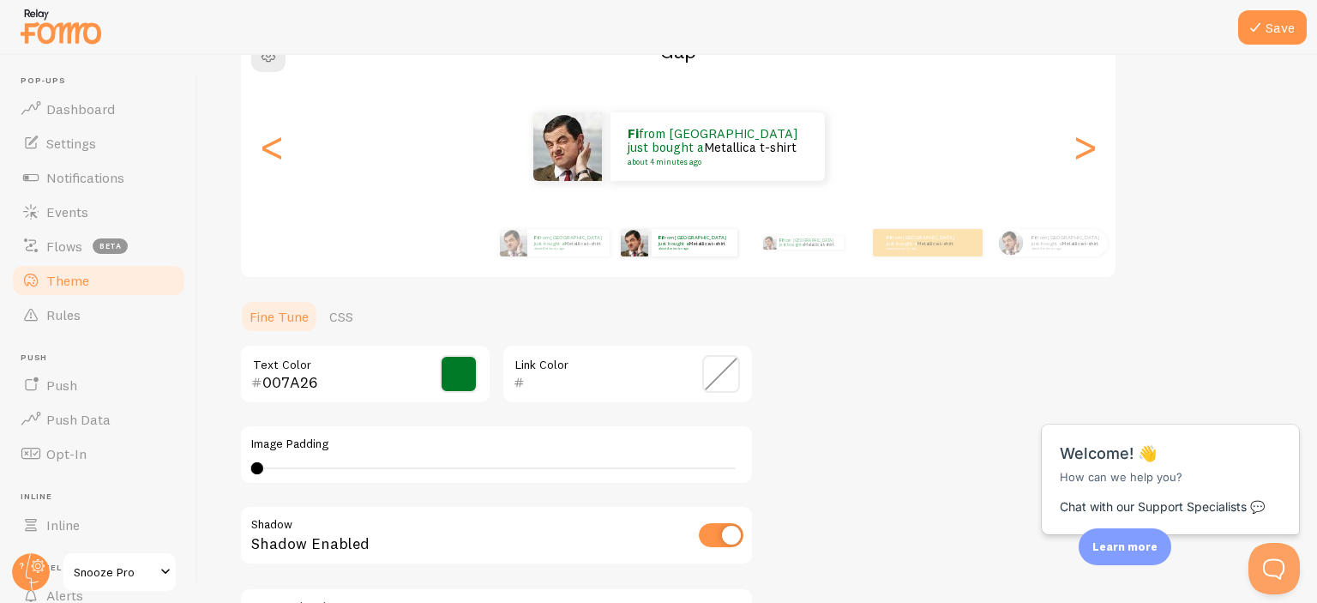
click at [716, 378] on span at bounding box center [721, 374] width 38 height 38
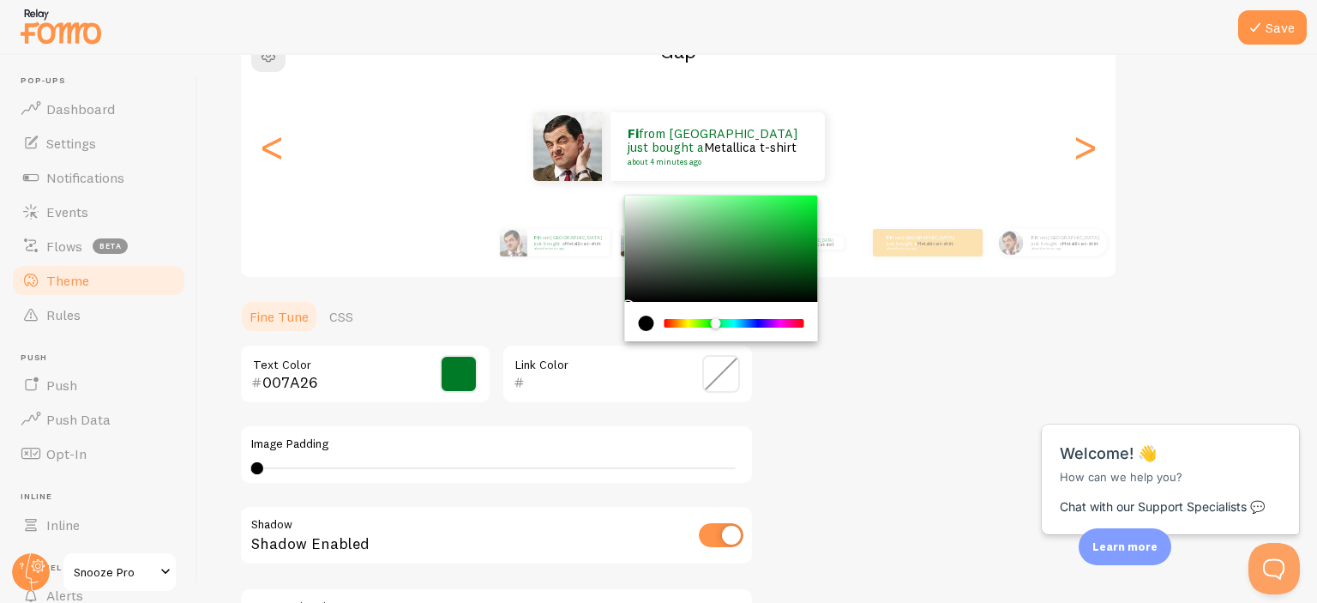
type input "000000"
click at [625, 304] on div "Chrome color picker" at bounding box center [721, 268] width 193 height 146
click at [843, 387] on div "Theme Choose a theme for your notifications Gap fi from France just bought a Me…" at bounding box center [757, 332] width 1037 height 814
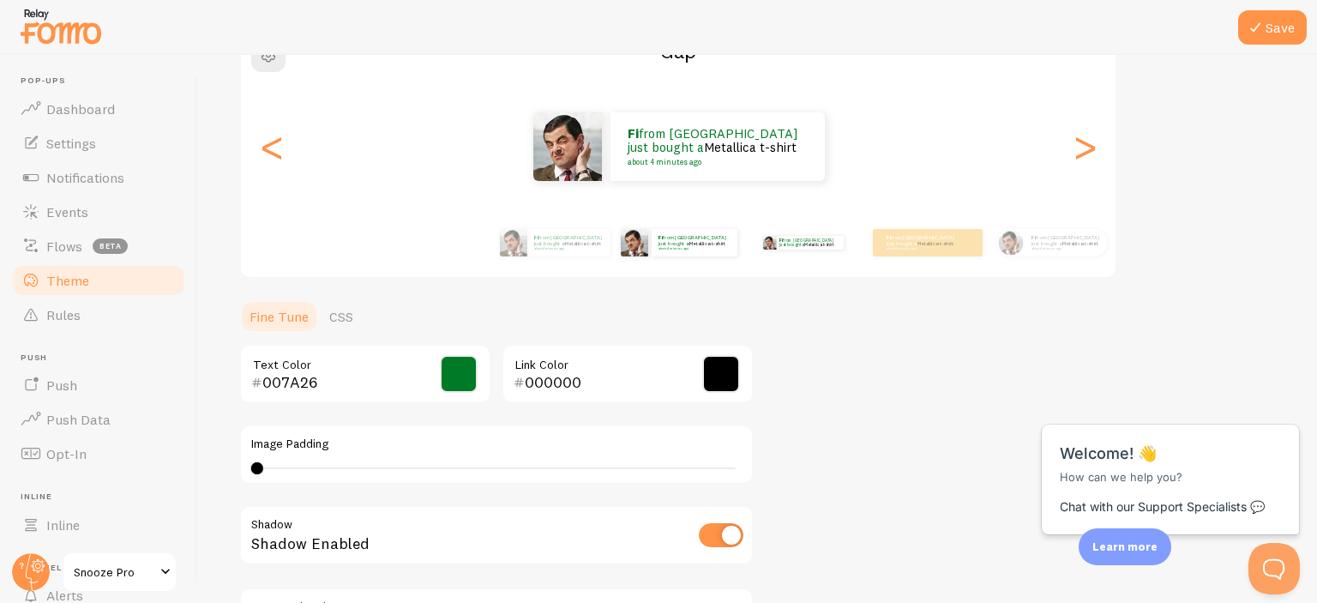
click at [841, 255] on div "fi from France just bought a Metallica t-shirt about 4 minutes ago" at bounding box center [803, 243] width 111 height 48
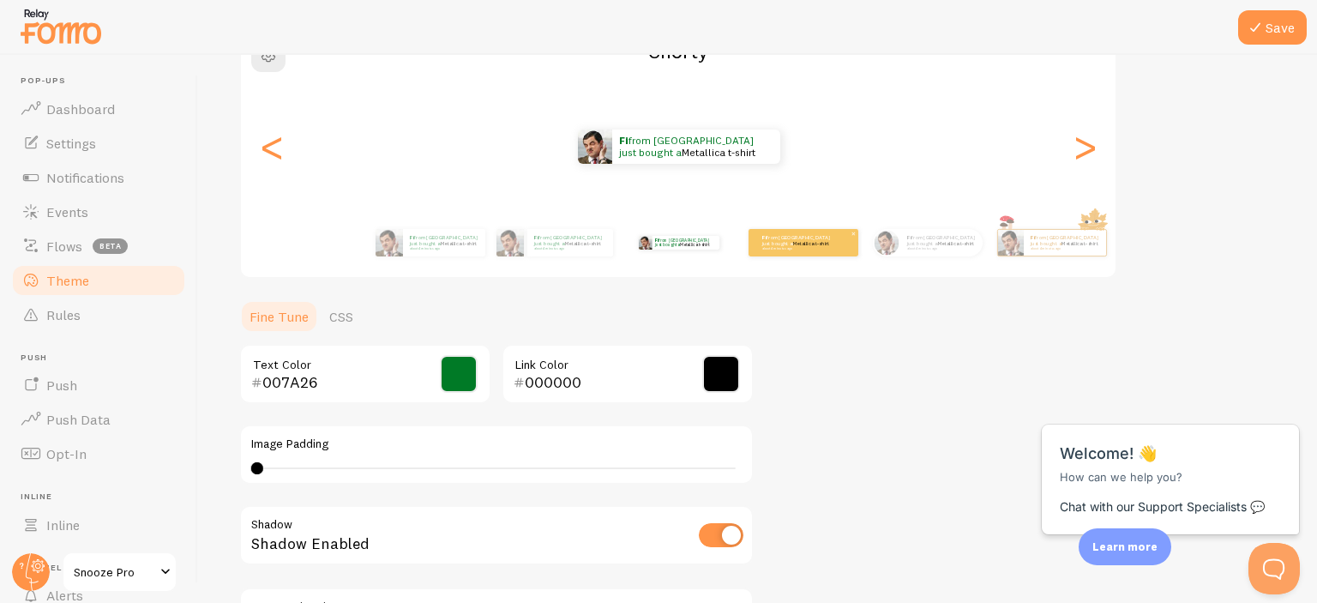
click at [806, 255] on div "fi from France just bought a Metallica t-shirt about 4 minutes ago" at bounding box center [804, 242] width 110 height 27
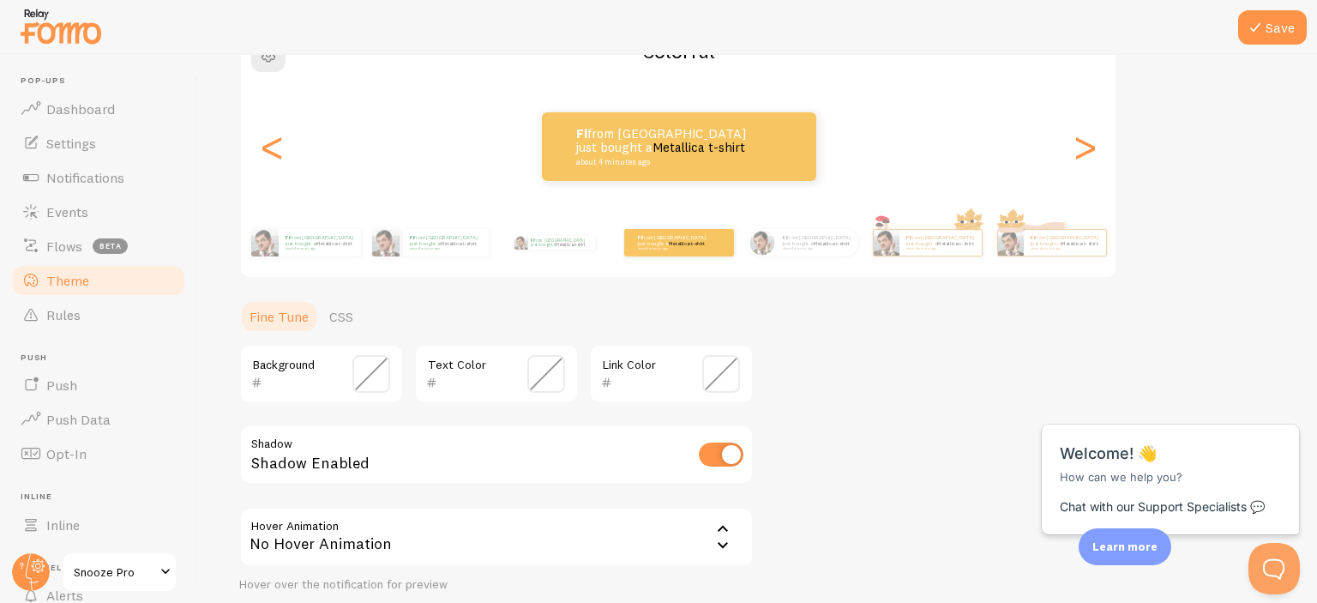
click at [363, 372] on span at bounding box center [371, 374] width 38 height 38
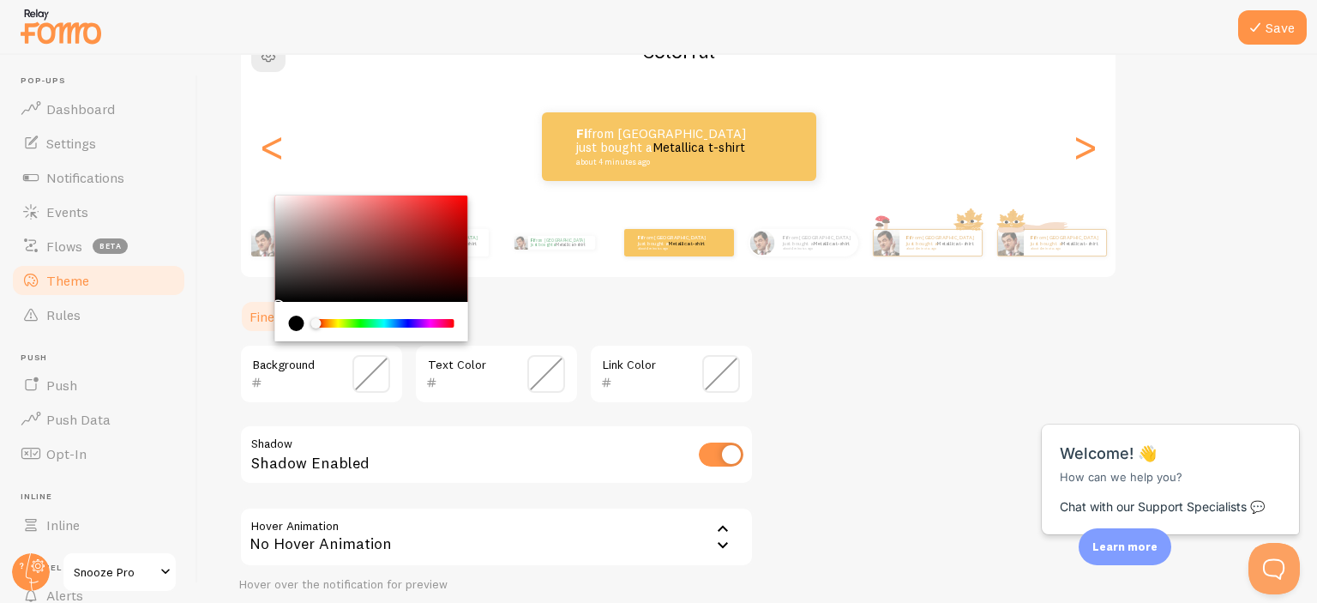
click at [306, 391] on input "text" at bounding box center [296, 382] width 69 height 21
paste input "007A26"
type input "007A26"
paste input "007A26"
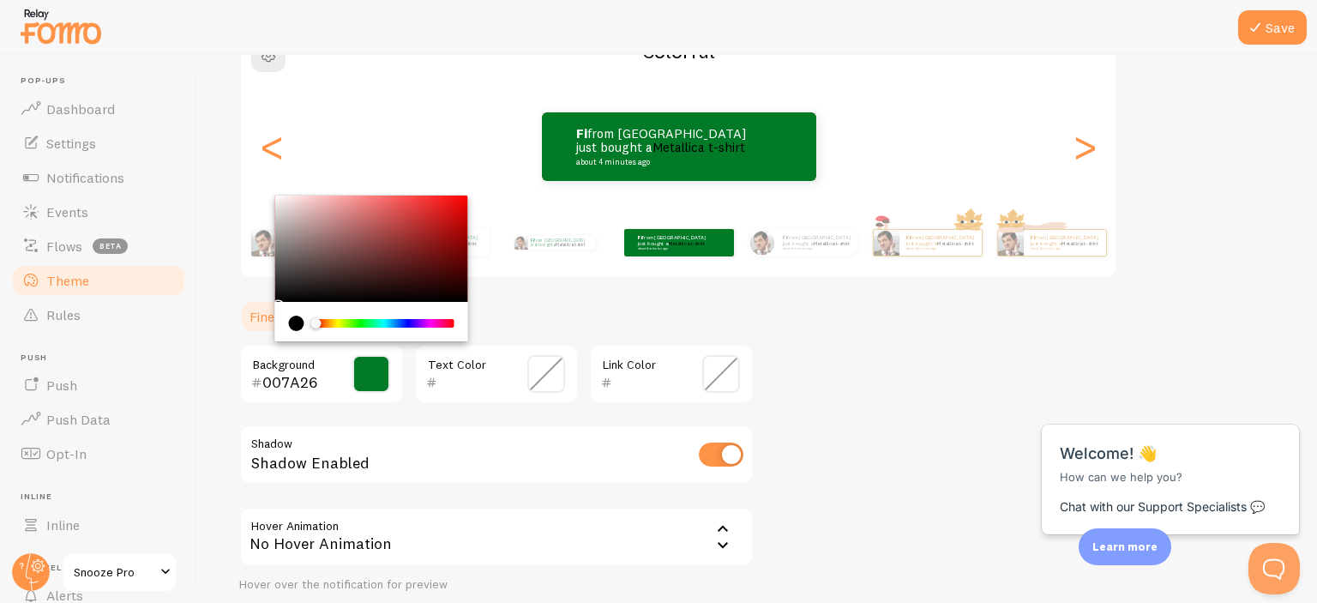
type input "007A26"
click at [557, 379] on span at bounding box center [546, 374] width 38 height 38
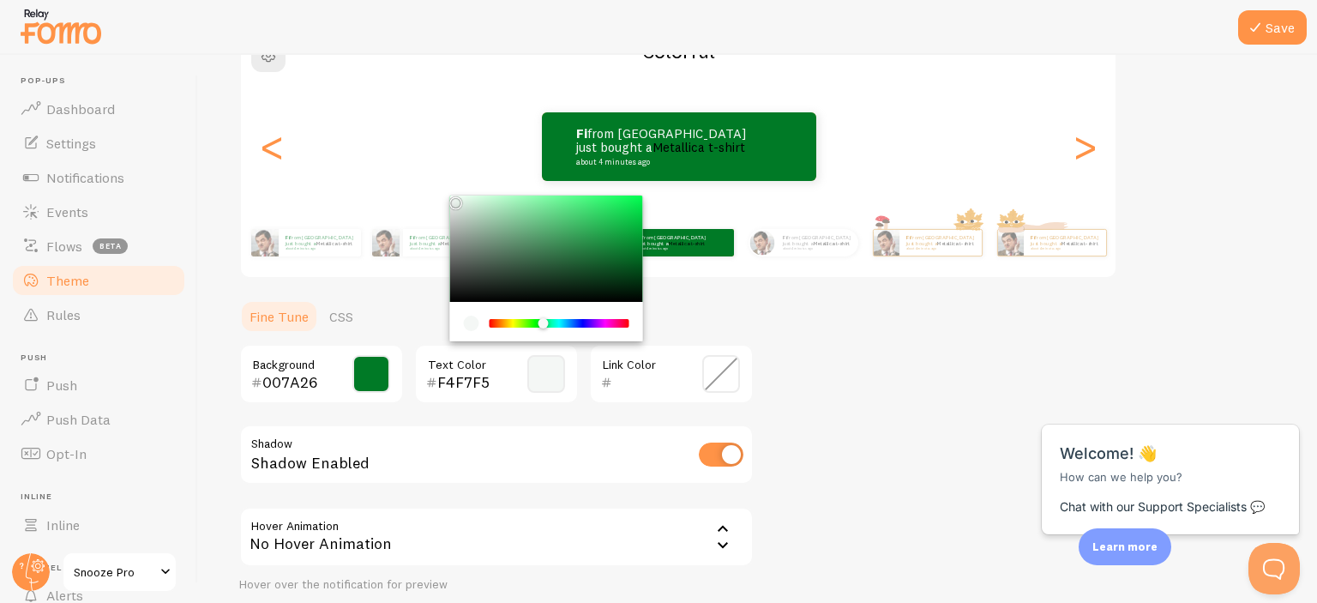
type input "FCFFFD"
drag, startPoint x: 486, startPoint y: 230, endPoint x: 452, endPoint y: 195, distance: 49.1
click at [452, 195] on div "Chrome color picker" at bounding box center [546, 248] width 193 height 106
click at [704, 382] on span at bounding box center [721, 374] width 38 height 38
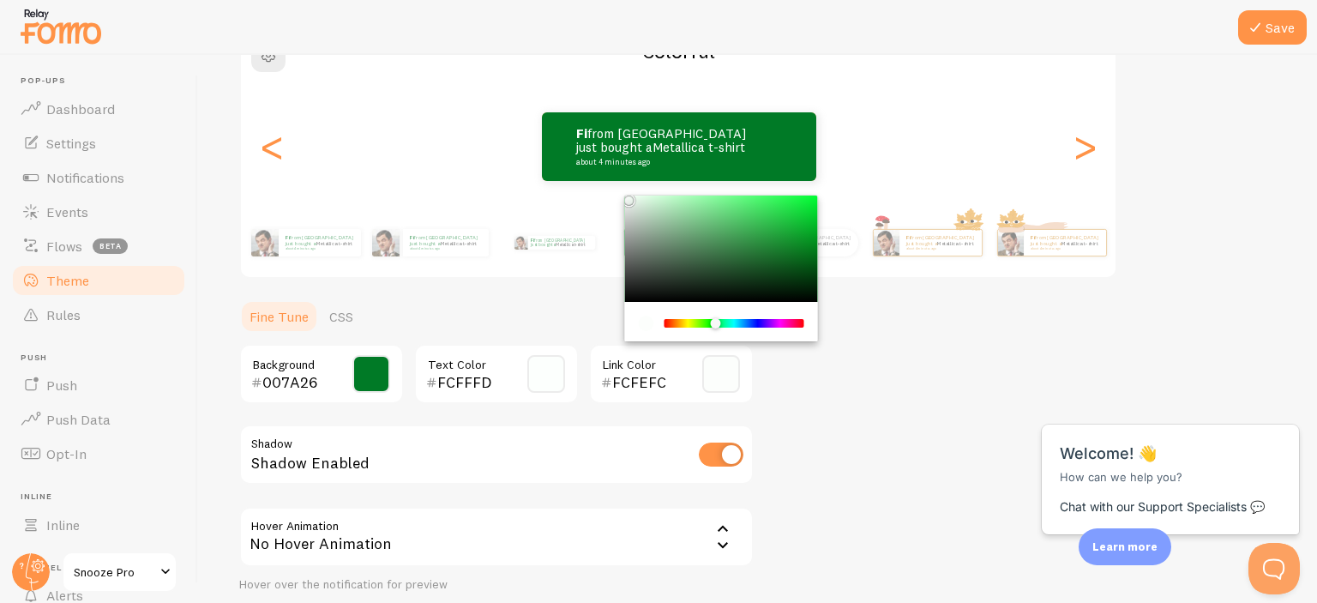
type input "FFFFFF"
drag, startPoint x: 634, startPoint y: 220, endPoint x: 625, endPoint y: 195, distance: 26.3
click at [625, 195] on div "Chrome color picker" at bounding box center [721, 248] width 193 height 106
click at [823, 410] on div "Theme Choose a theme for your notifications Colorful fi from France just bought…" at bounding box center [757, 291] width 1037 height 733
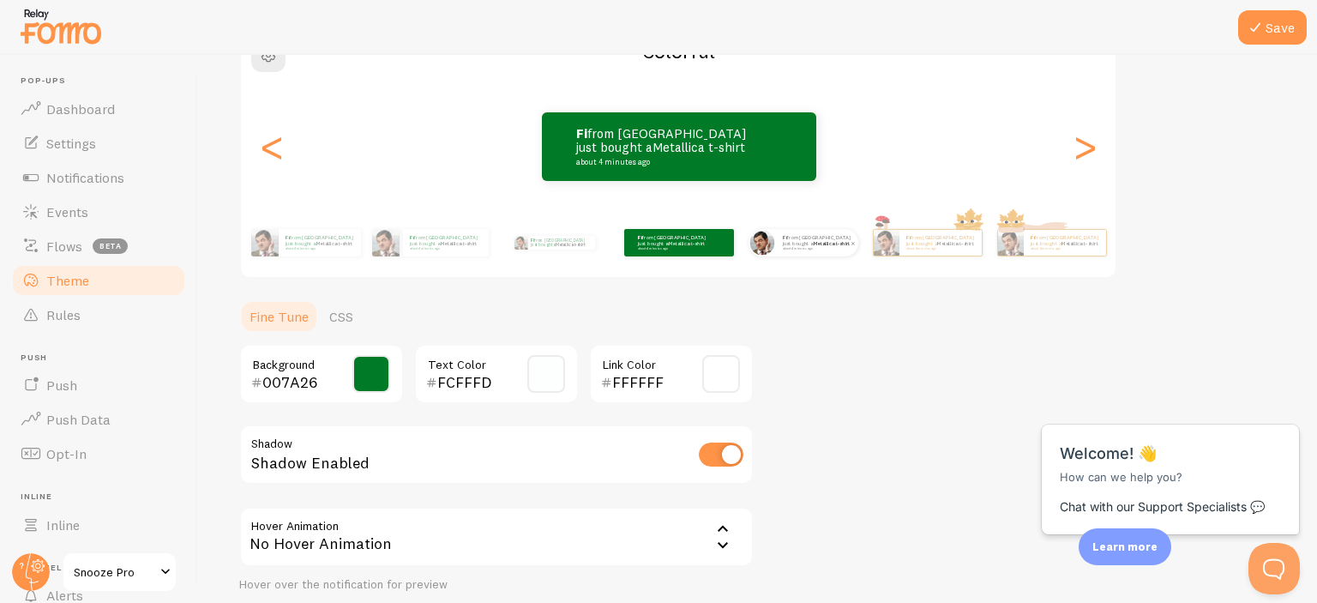
click at [776, 243] on div "fi from France just bought a Metallica t-shirt about 4 minutes ago" at bounding box center [817, 242] width 82 height 27
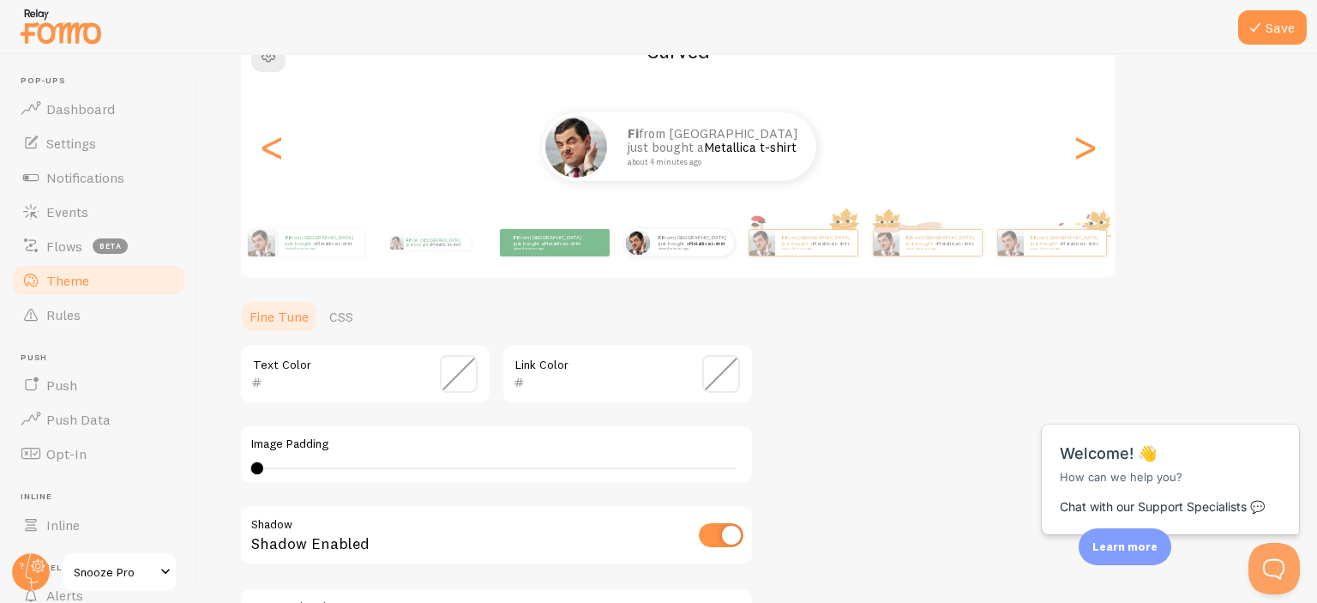
click at [352, 378] on input "text" at bounding box center [340, 382] width 157 height 21
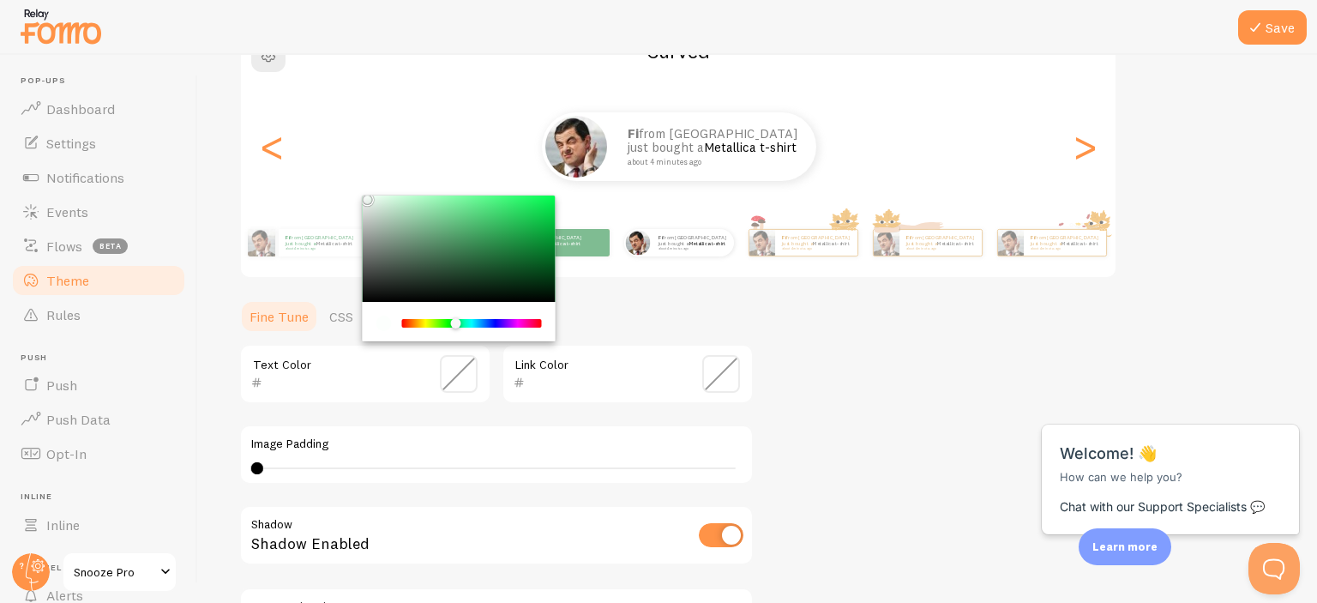
paste input "007A26"
type input "007A26"
click at [817, 379] on div "Theme Choose a theme for your notifications Curved fi from France just bought a…" at bounding box center [757, 332] width 1037 height 814
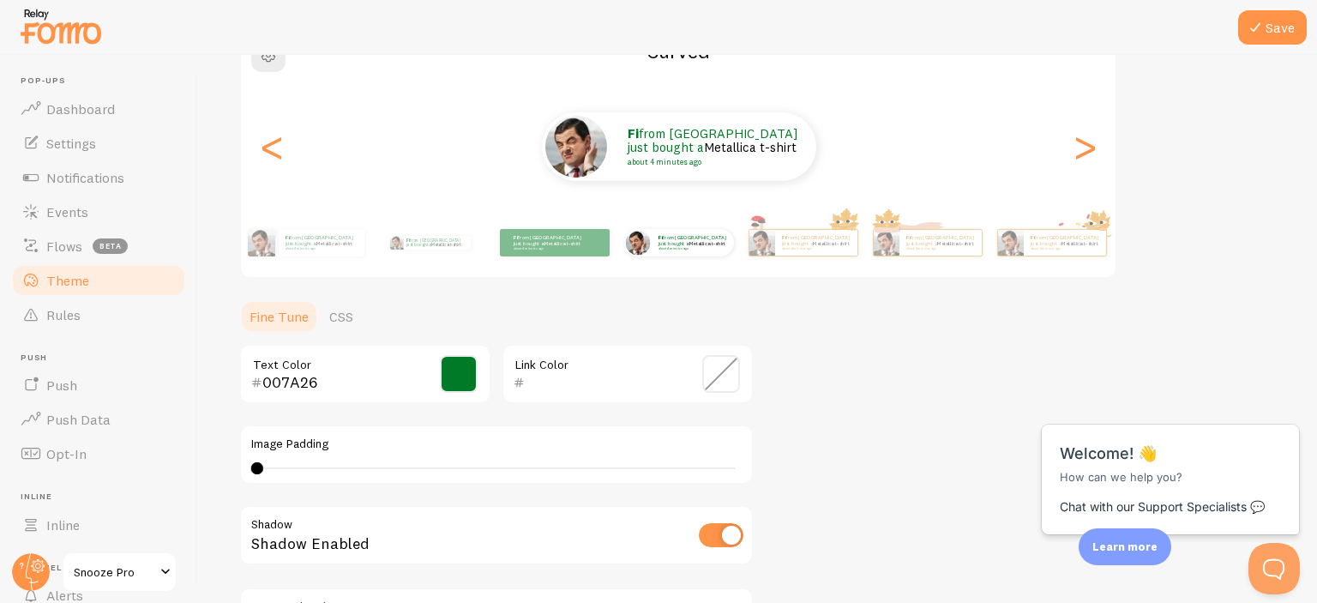
click at [713, 373] on span at bounding box center [721, 374] width 38 height 38
click at [743, 372] on div "Link Color" at bounding box center [628, 374] width 252 height 60
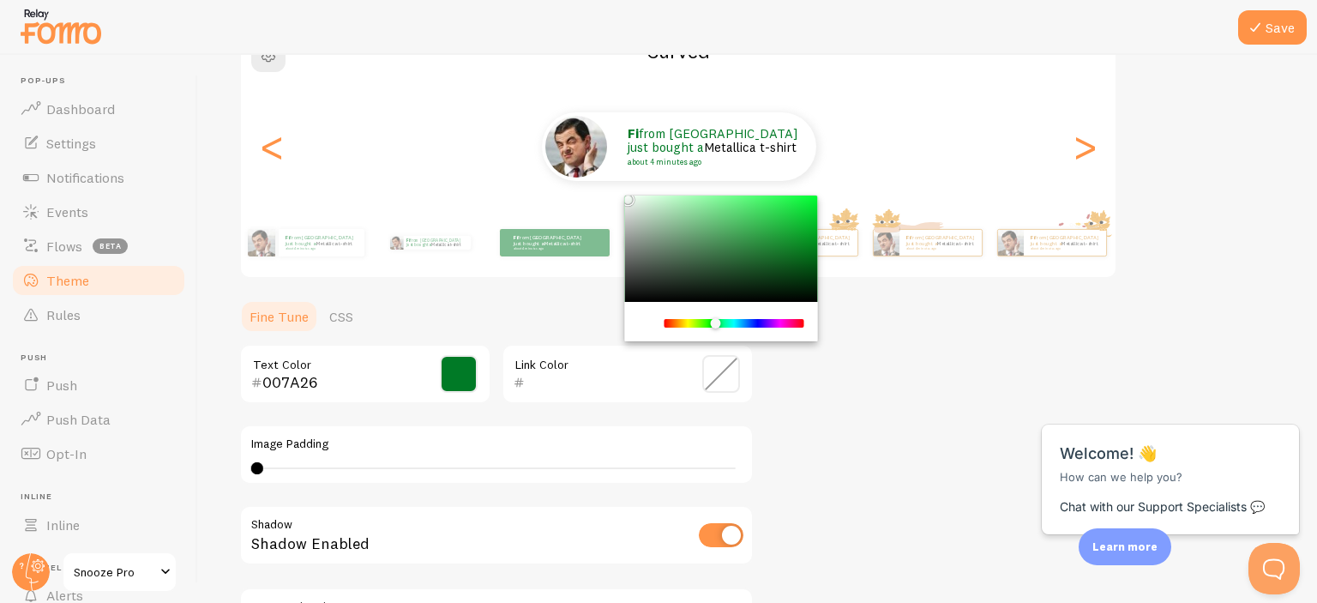
type input "000000"
click at [625, 306] on div "Chrome color picker" at bounding box center [721, 268] width 193 height 146
drag, startPoint x: 799, startPoint y: 356, endPoint x: 797, endPoint y: 320, distance: 36.1
click at [798, 356] on div "Theme Choose a theme for your notifications Curved fi from France just bought a…" at bounding box center [757, 332] width 1037 height 814
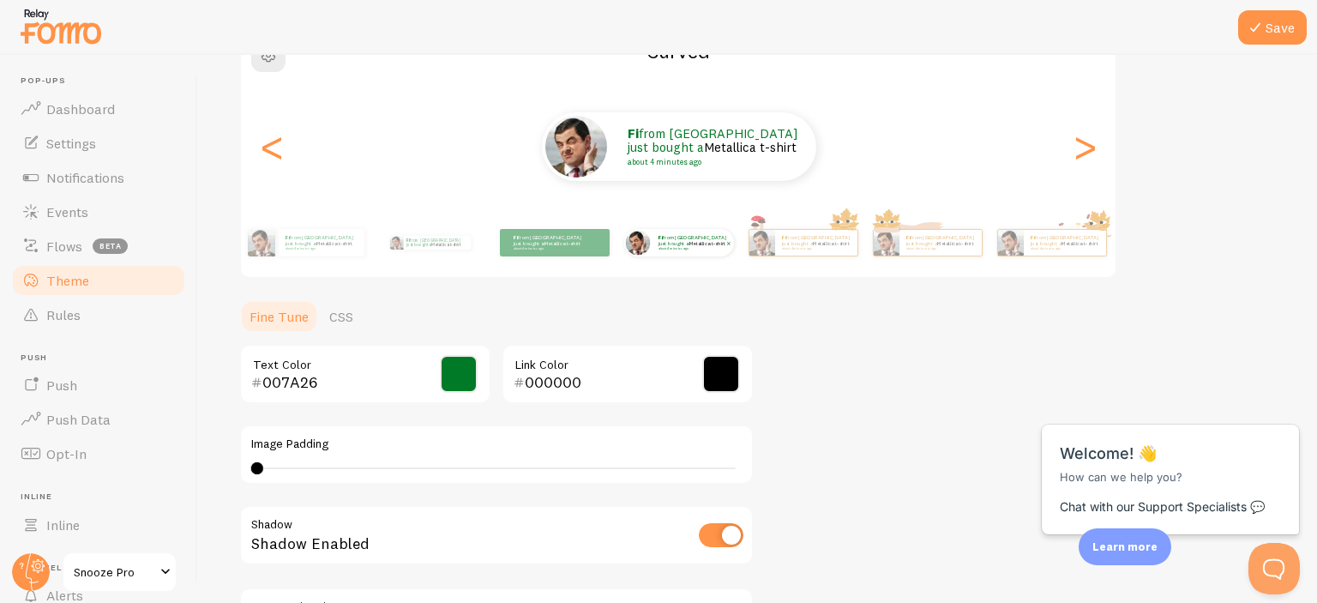
click at [667, 251] on div "fi from France just bought a Metallica t-shirt about 4 minutes ago" at bounding box center [693, 242] width 82 height 27
click at [812, 242] on link "Metallica t-shirt" at bounding box center [830, 242] width 37 height 7
type input "0"
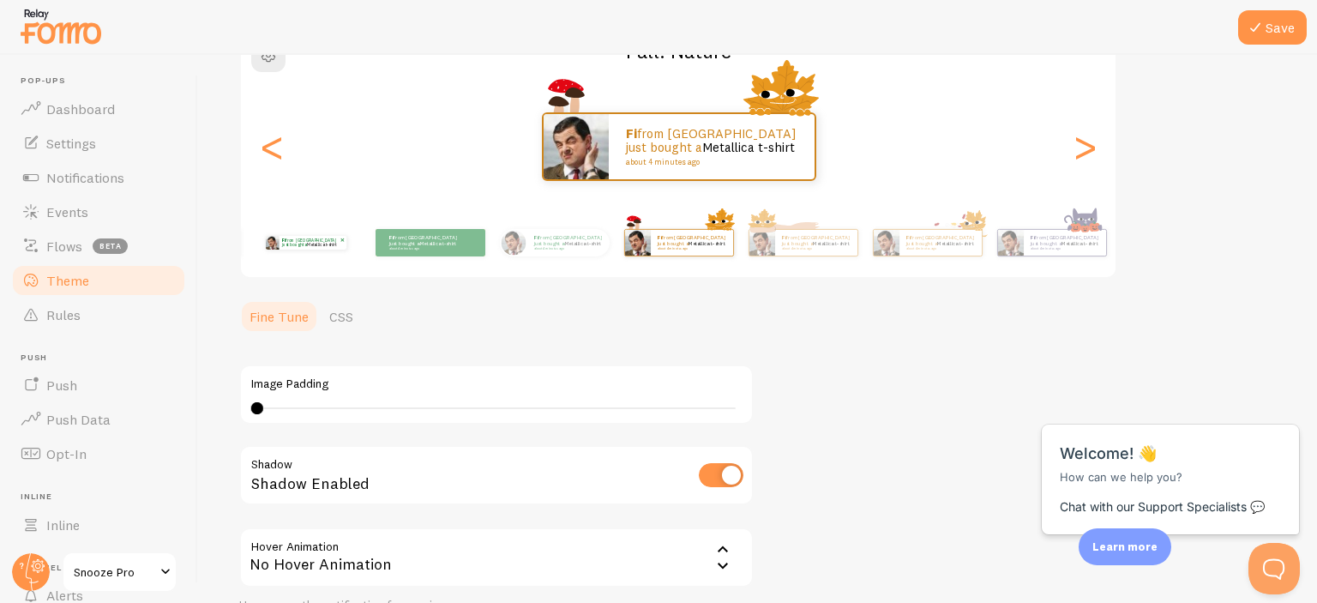
click at [296, 239] on p "fi from France just bought a Metallica t-shirt about 4 minutes ago" at bounding box center [310, 243] width 57 height 14
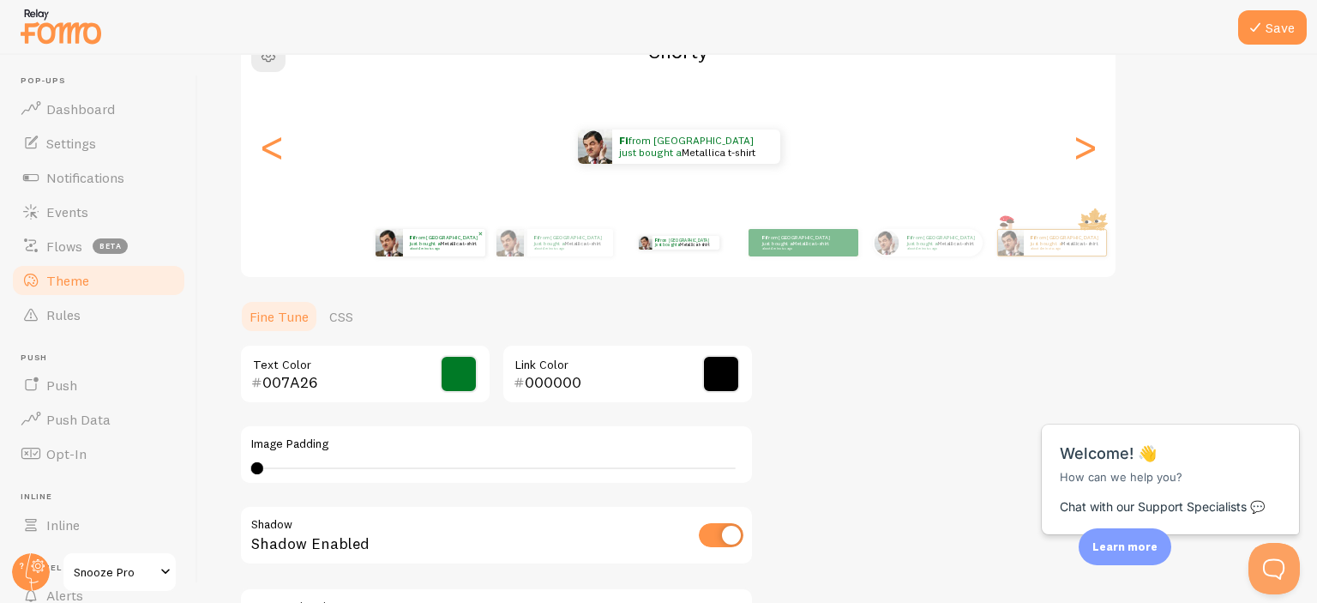
click at [418, 250] on div "fi from France just bought a Metallica t-shirt about 4 minutes ago" at bounding box center [444, 242] width 82 height 27
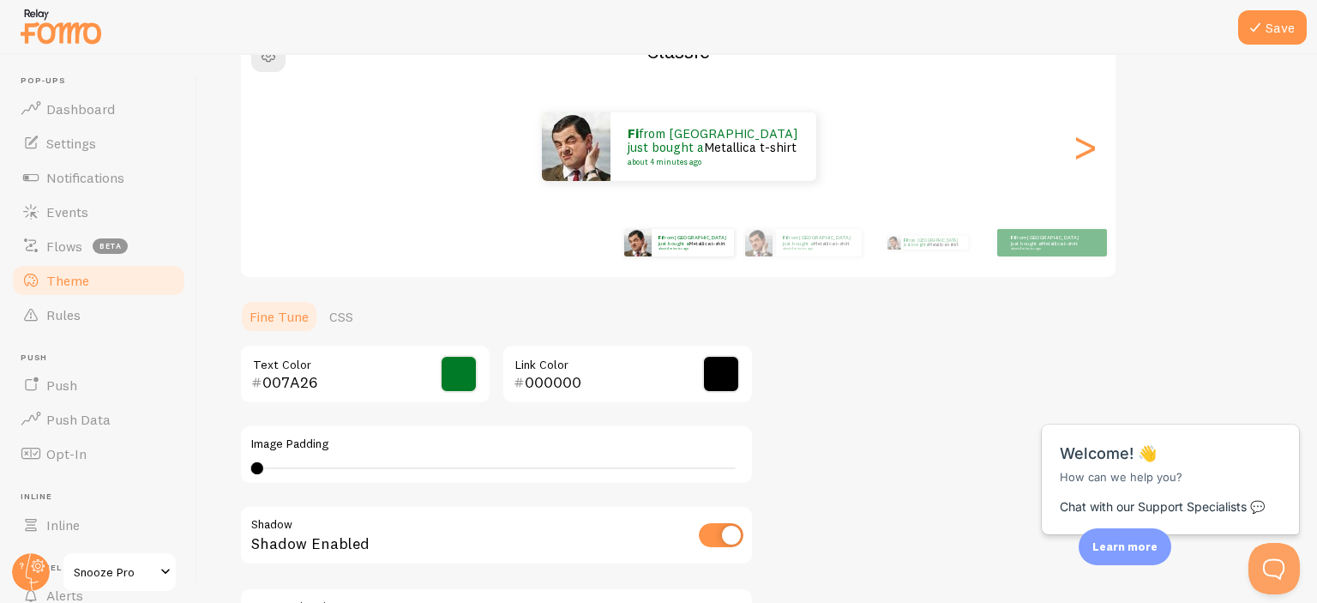
click at [947, 441] on div "Theme Choose a theme for your notifications Classic fi from France just bought …" at bounding box center [757, 332] width 1037 height 814
click at [1289, 397] on div "Close cross-small" at bounding box center [1271, 406] width 60 height 18
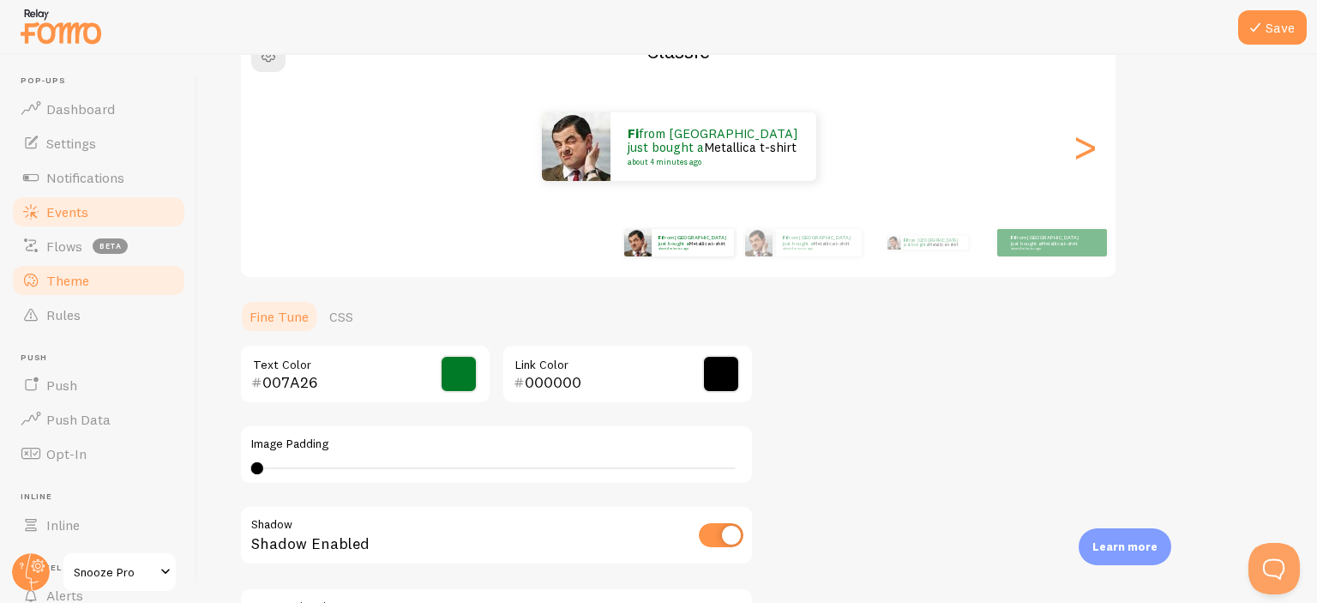
click at [94, 226] on link "Events" at bounding box center [98, 212] width 177 height 34
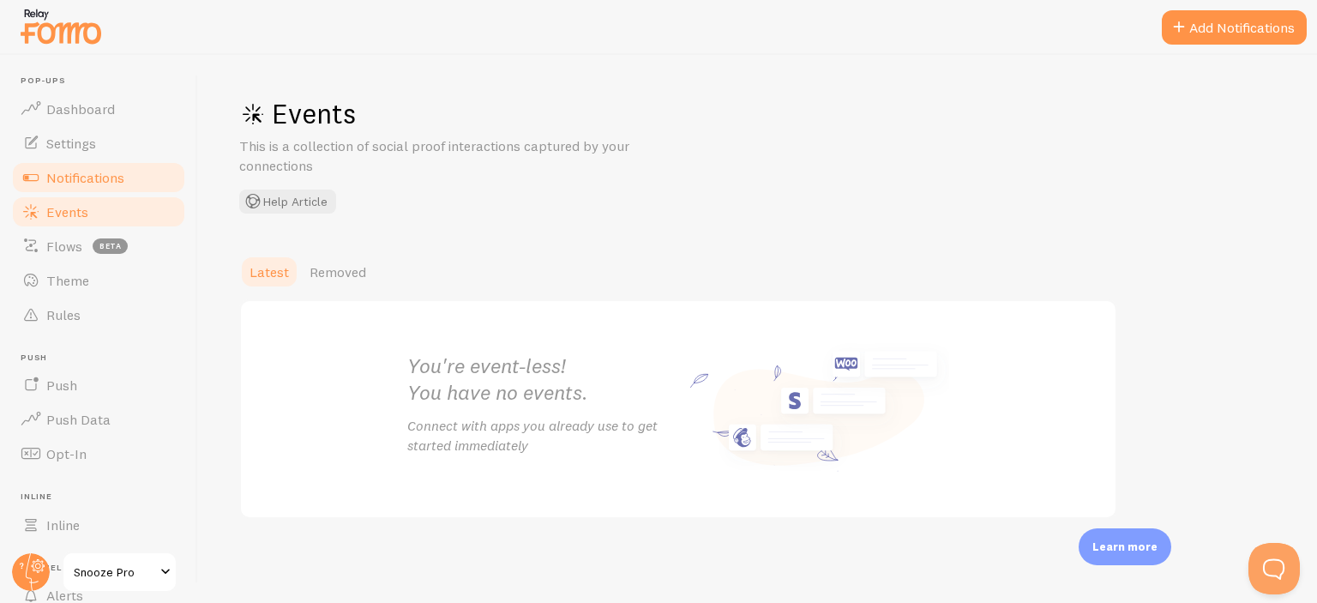
click at [112, 183] on span "Notifications" at bounding box center [85, 177] width 78 height 17
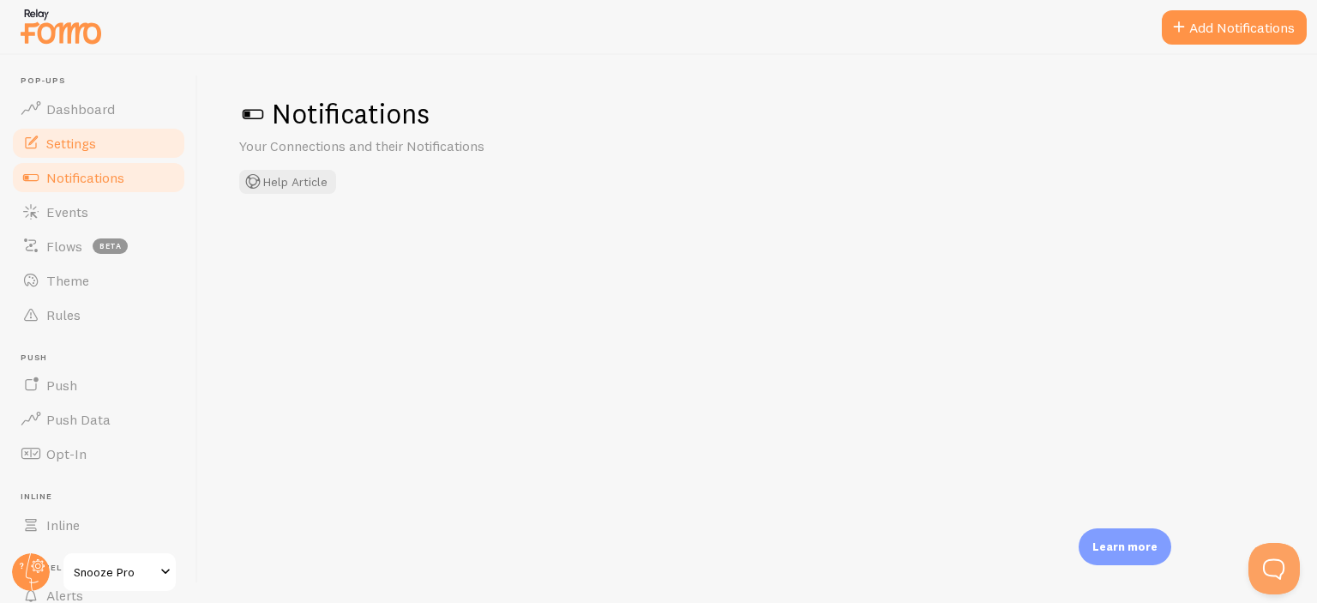
click at [105, 152] on link "Settings" at bounding box center [98, 143] width 177 height 34
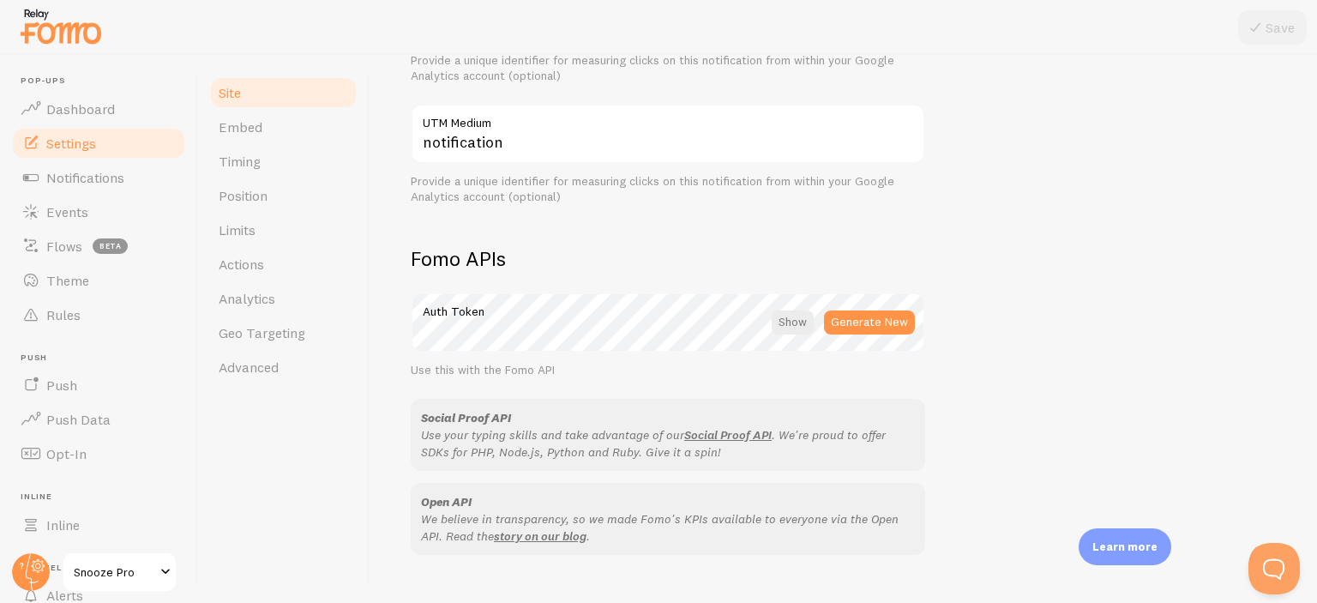
scroll to position [757, 0]
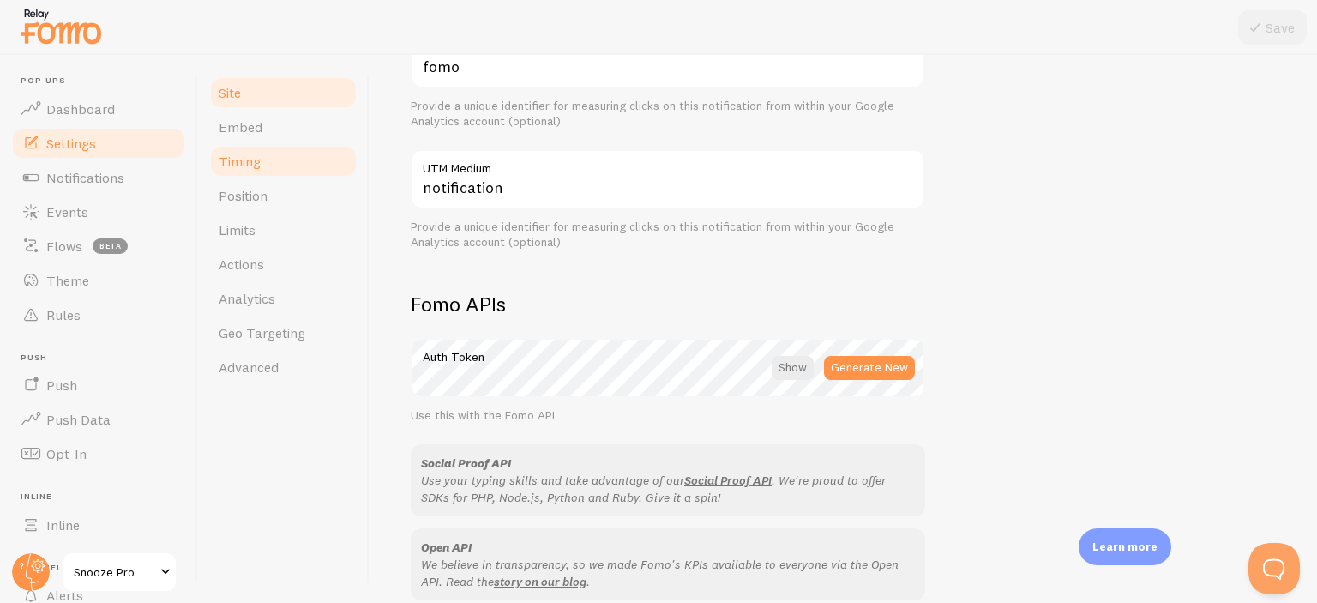
click at [292, 159] on link "Timing" at bounding box center [283, 161] width 150 height 34
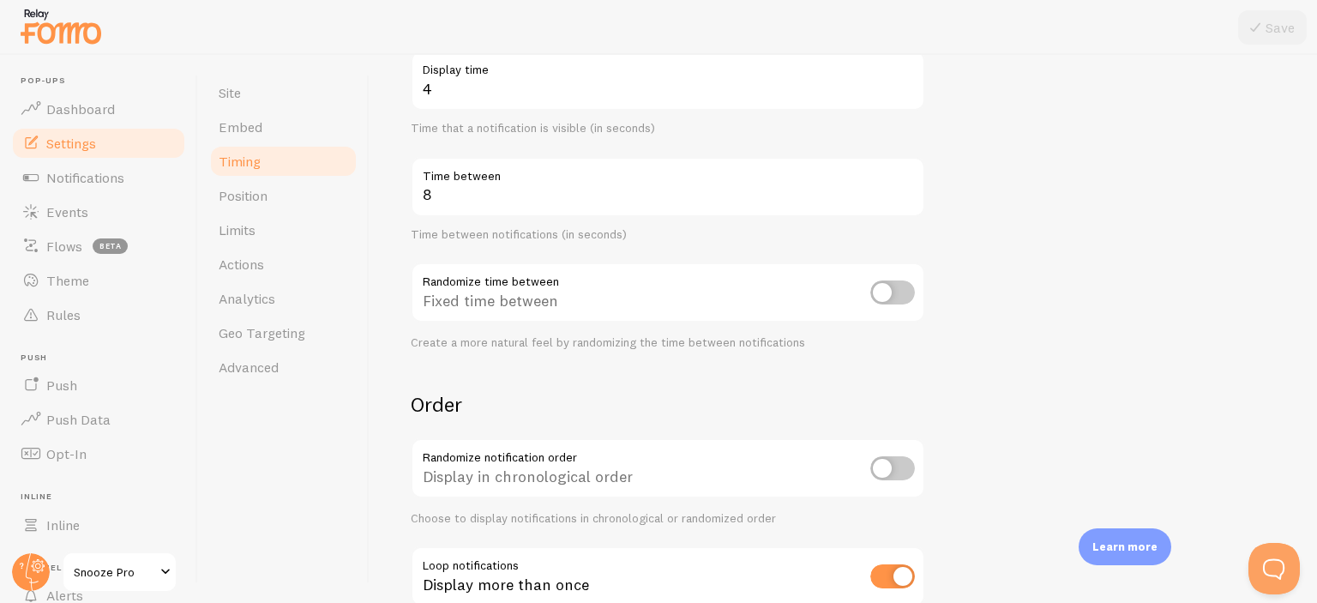
scroll to position [343, 0]
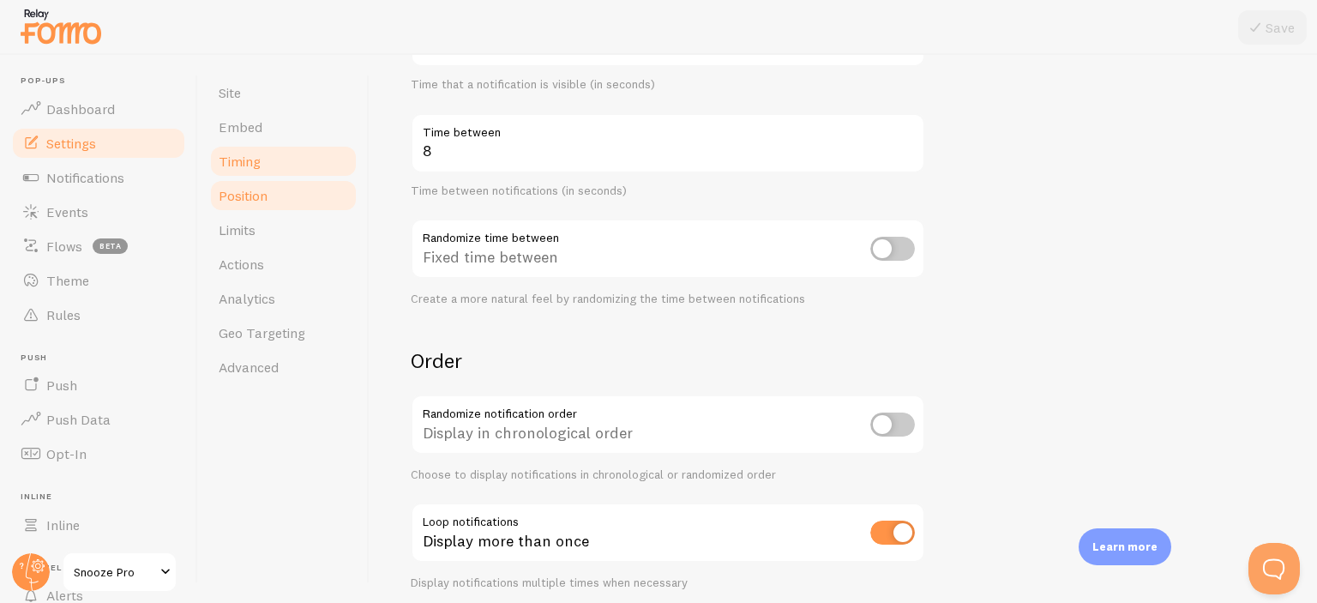
click at [297, 200] on link "Position" at bounding box center [283, 195] width 150 height 34
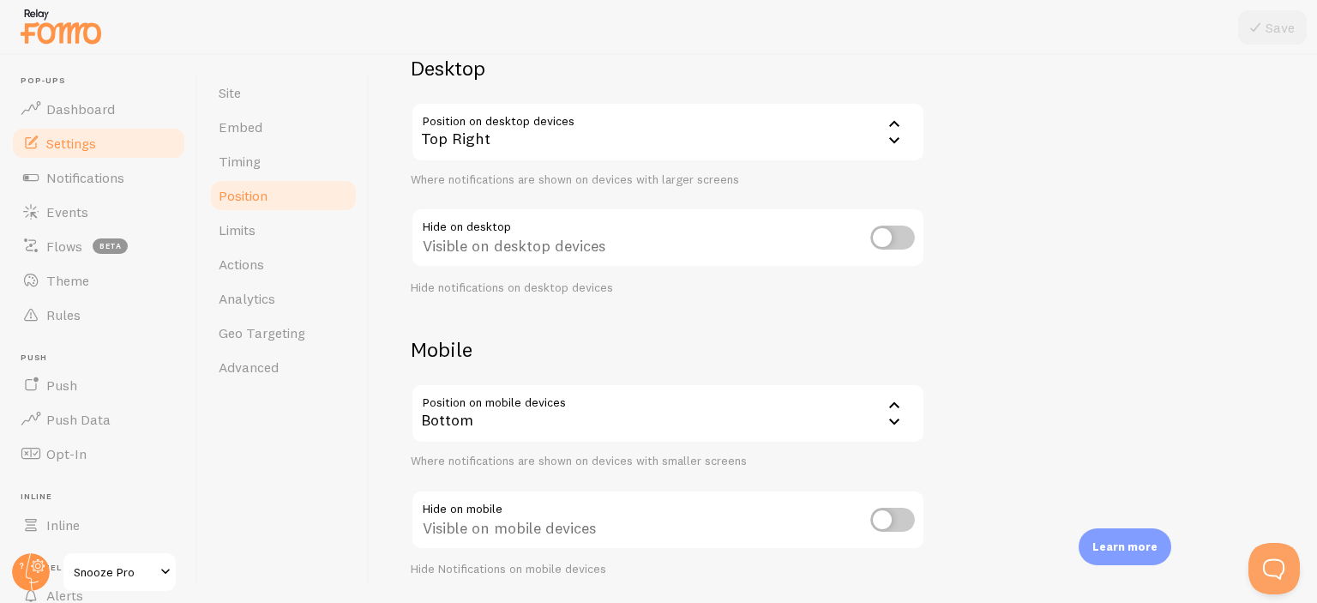
scroll to position [171, 0]
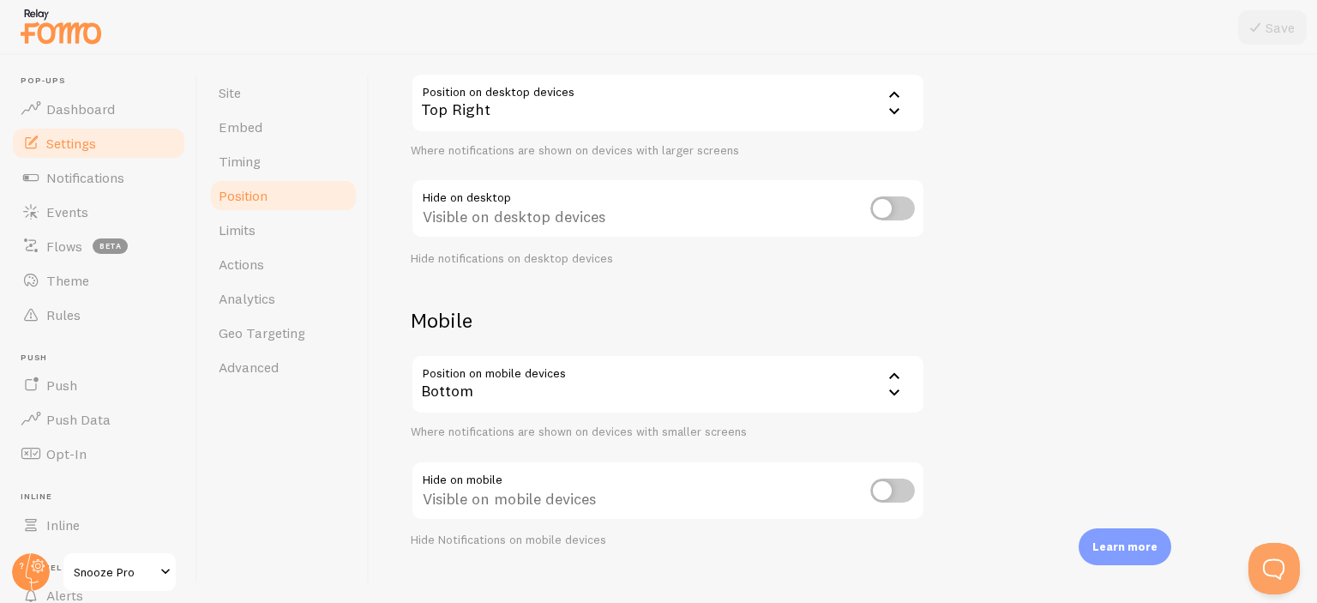
click at [531, 400] on div "Bottom" at bounding box center [668, 384] width 514 height 60
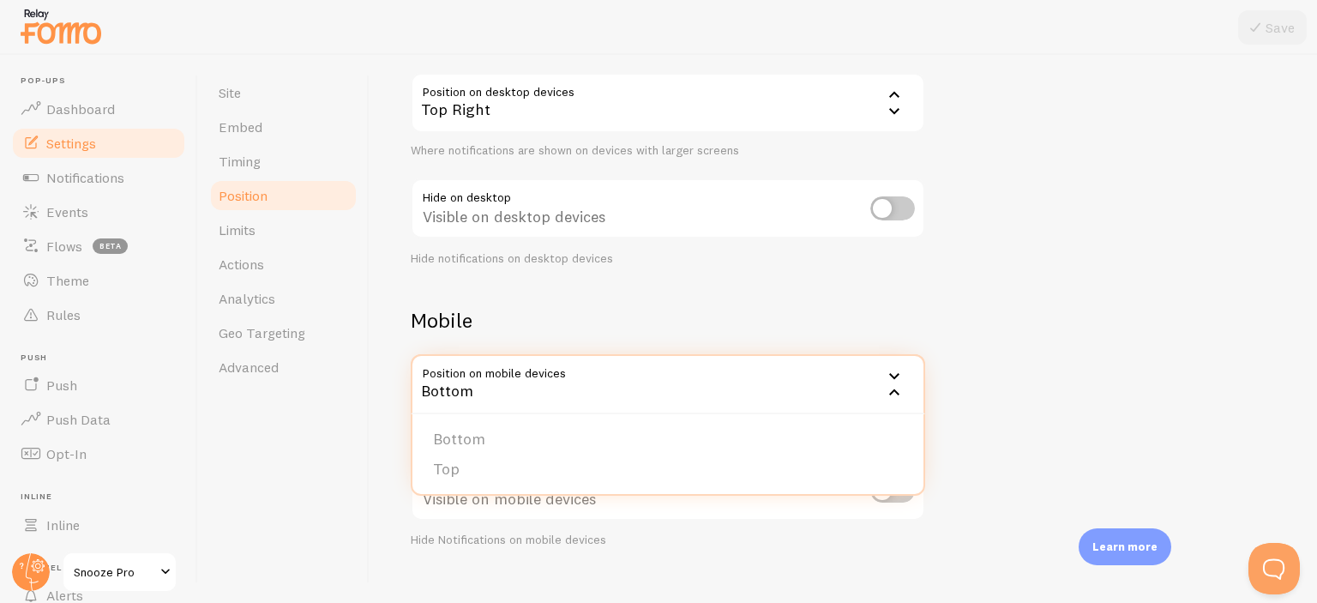
click at [647, 329] on h2 "Mobile" at bounding box center [668, 320] width 514 height 27
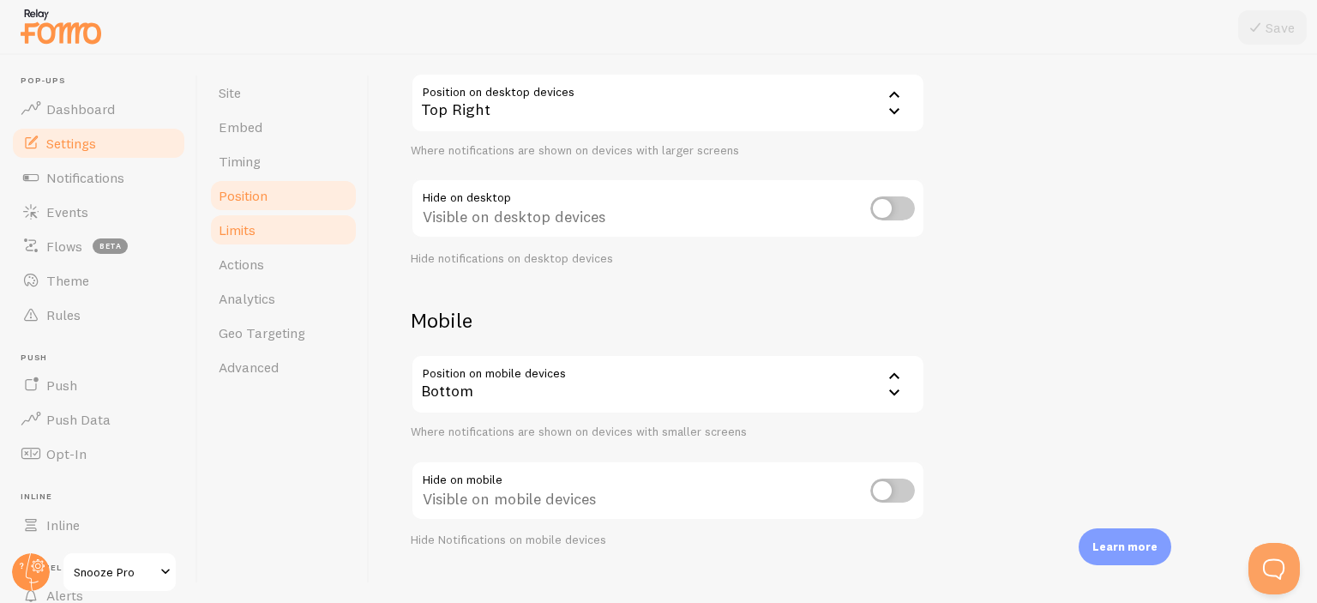
click at [343, 241] on link "Limits" at bounding box center [283, 230] width 150 height 34
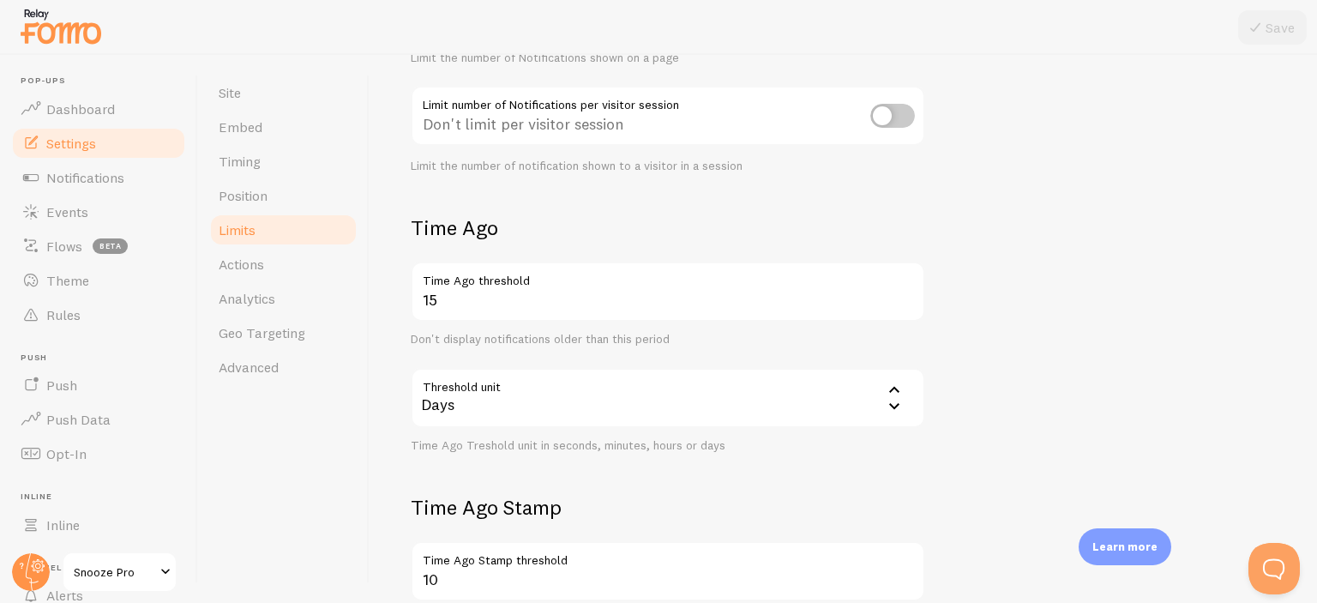
scroll to position [343, 0]
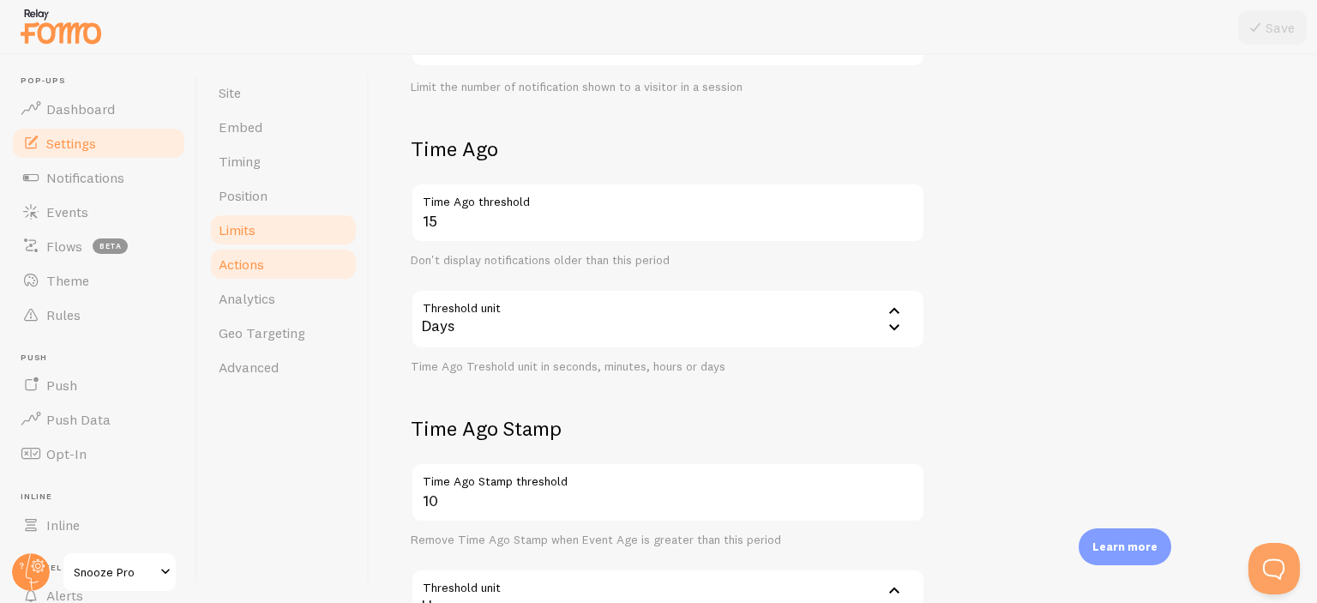
click at [246, 260] on span "Actions" at bounding box center [241, 264] width 45 height 17
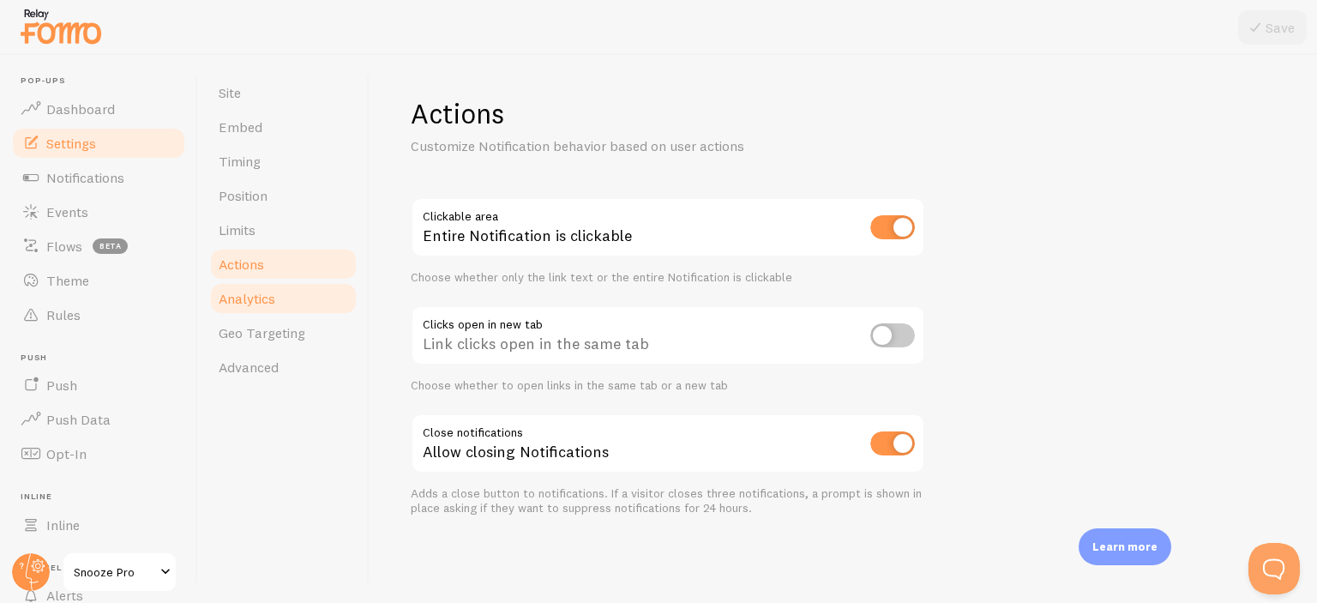
click at [254, 300] on span "Analytics" at bounding box center [247, 298] width 57 height 17
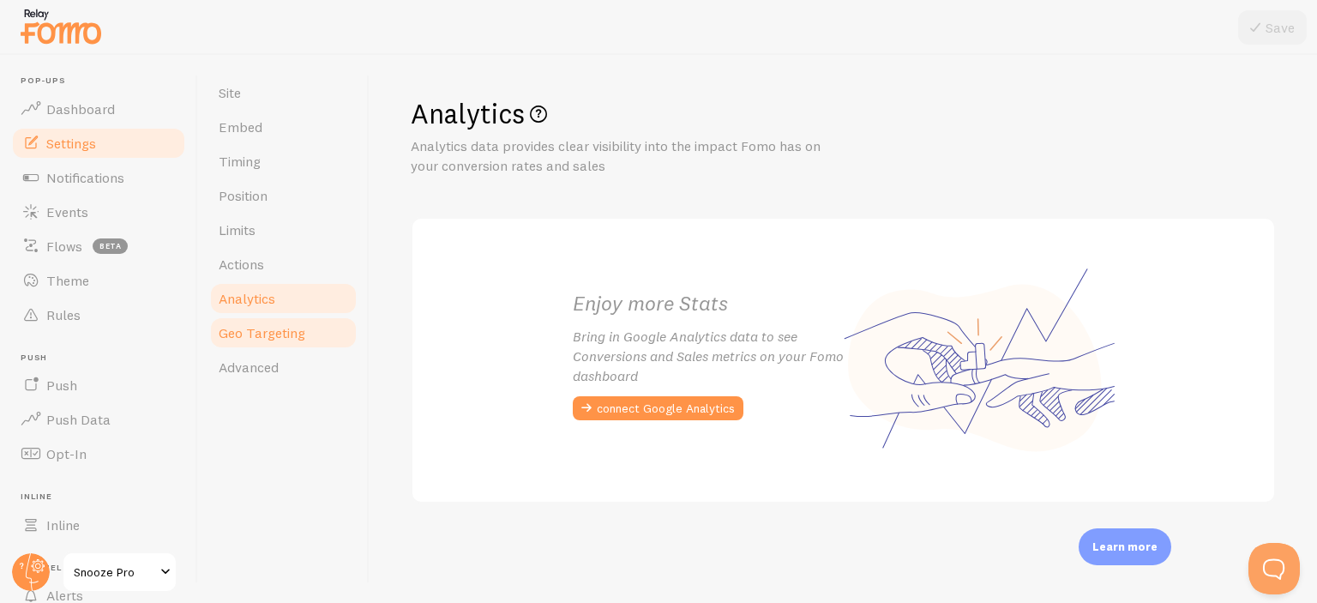
click at [261, 328] on span "Geo Targeting" at bounding box center [262, 332] width 87 height 17
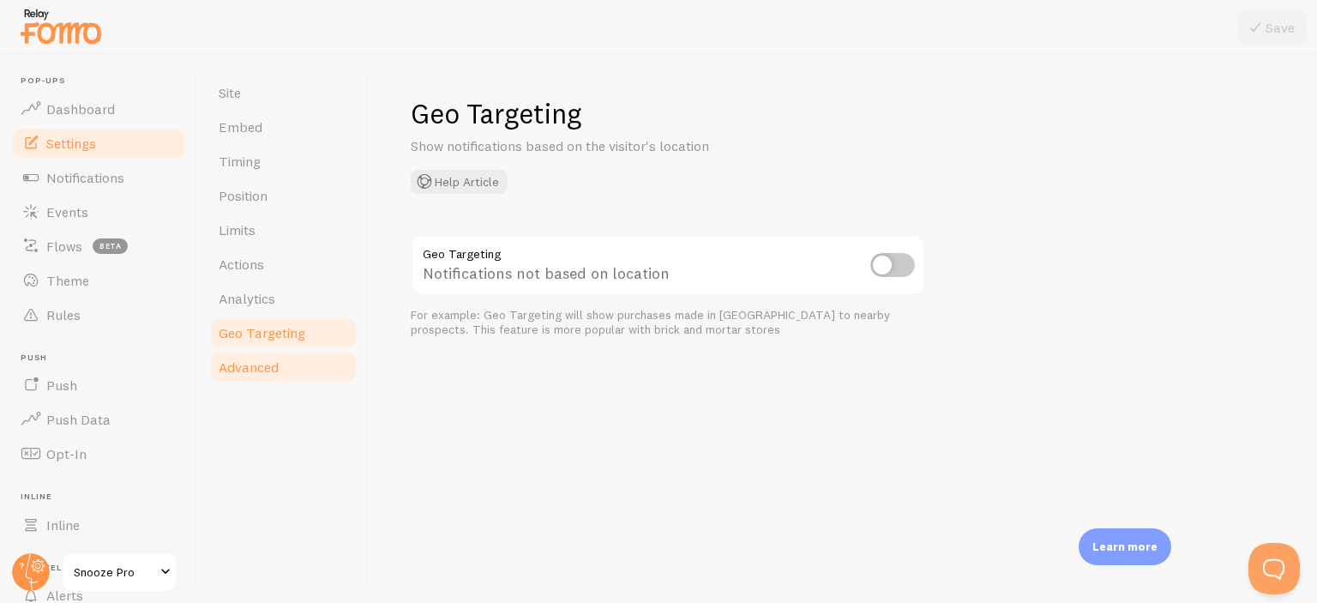
click at [292, 359] on link "Advanced" at bounding box center [283, 367] width 150 height 34
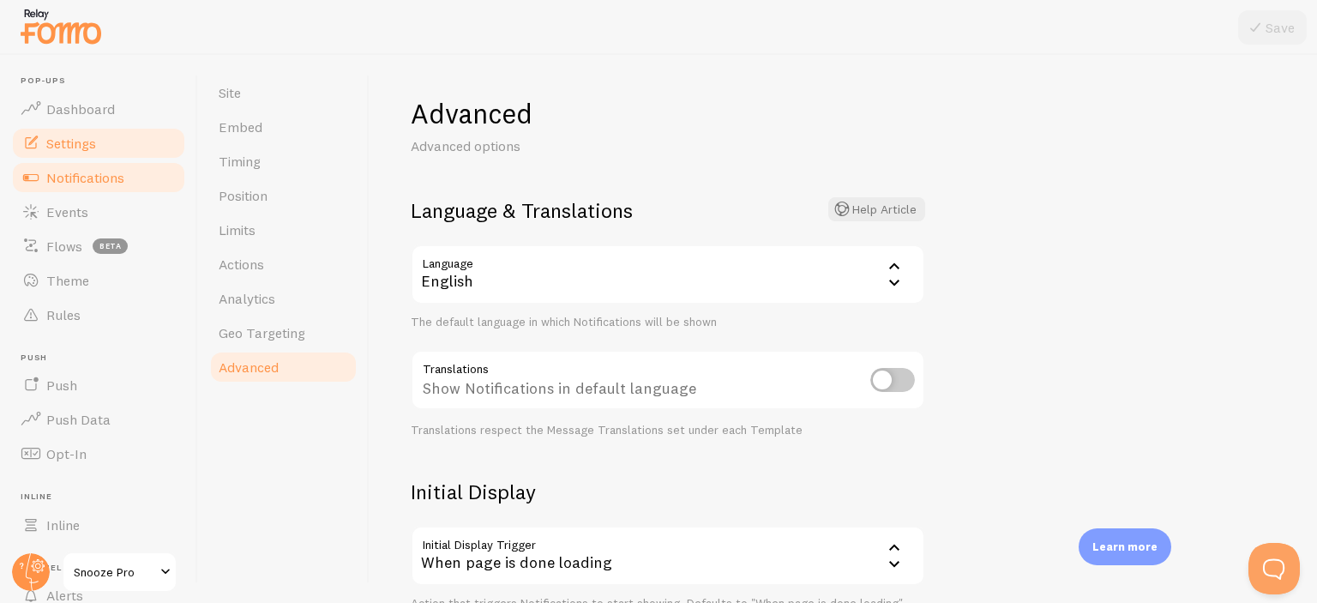
click at [120, 171] on span "Notifications" at bounding box center [85, 177] width 78 height 17
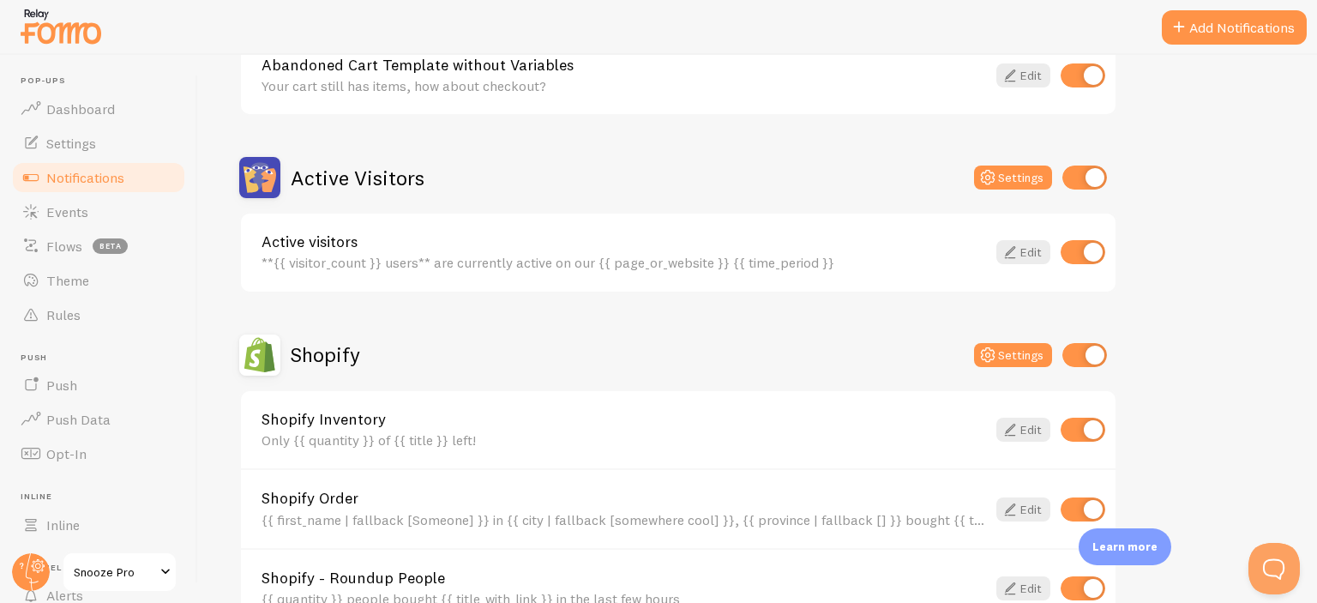
scroll to position [343, 0]
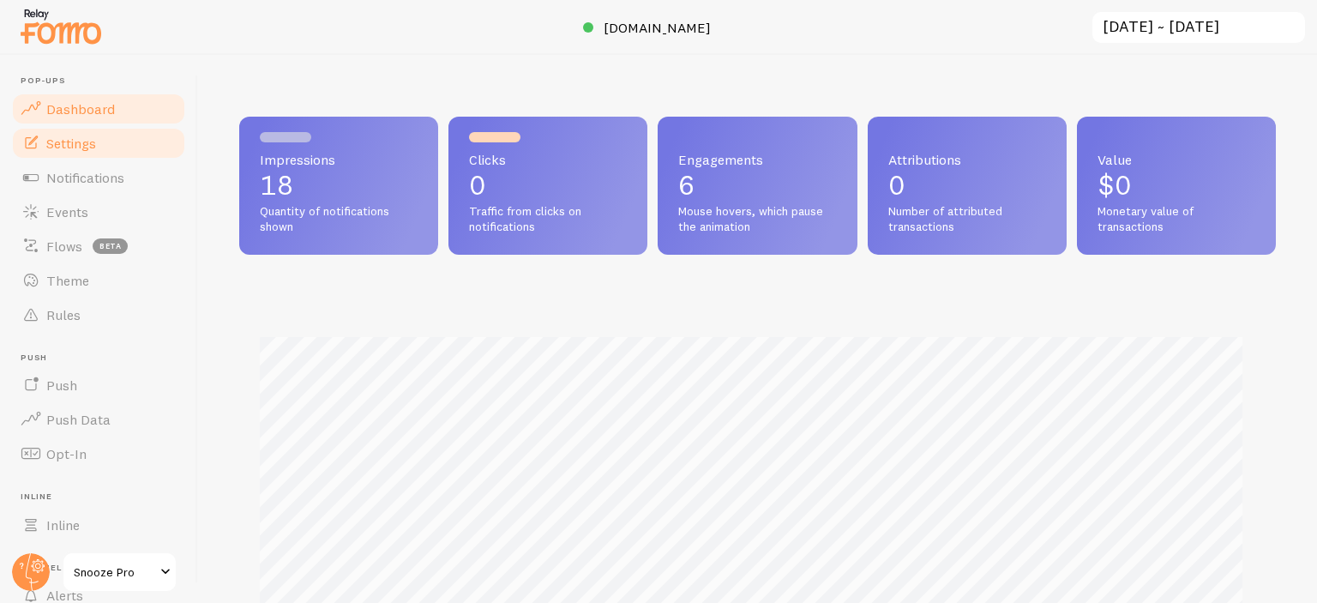
click at [89, 152] on link "Settings" at bounding box center [98, 143] width 177 height 34
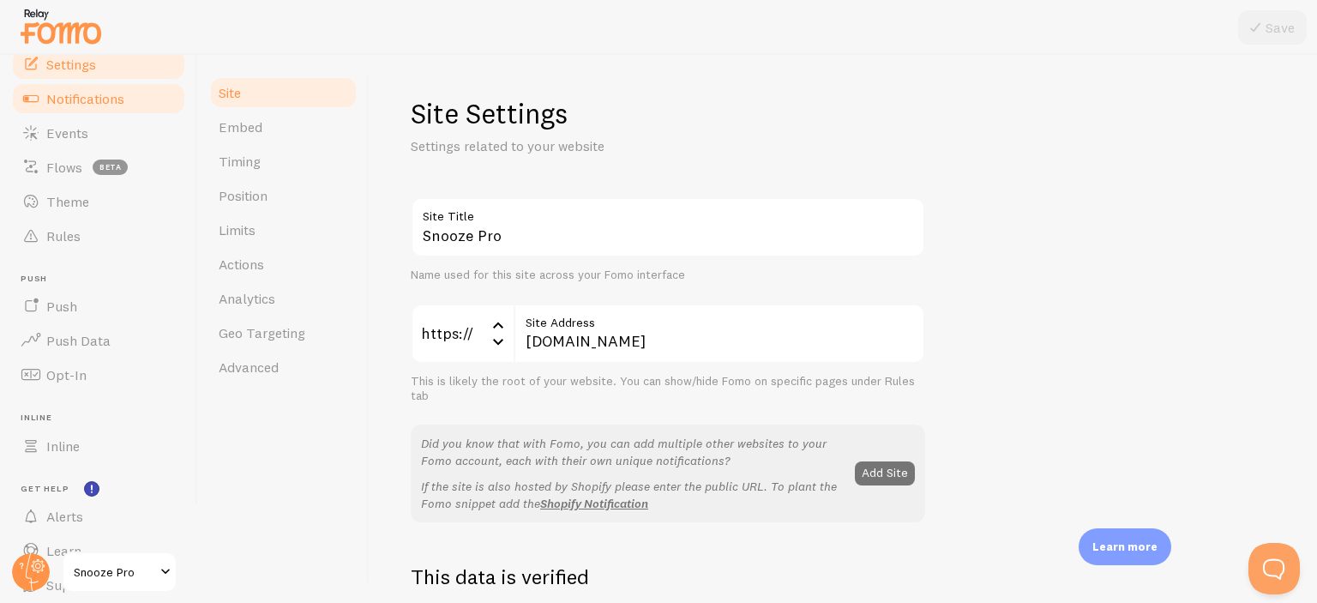
scroll to position [140, 0]
